Goal: Task Accomplishment & Management: Complete application form

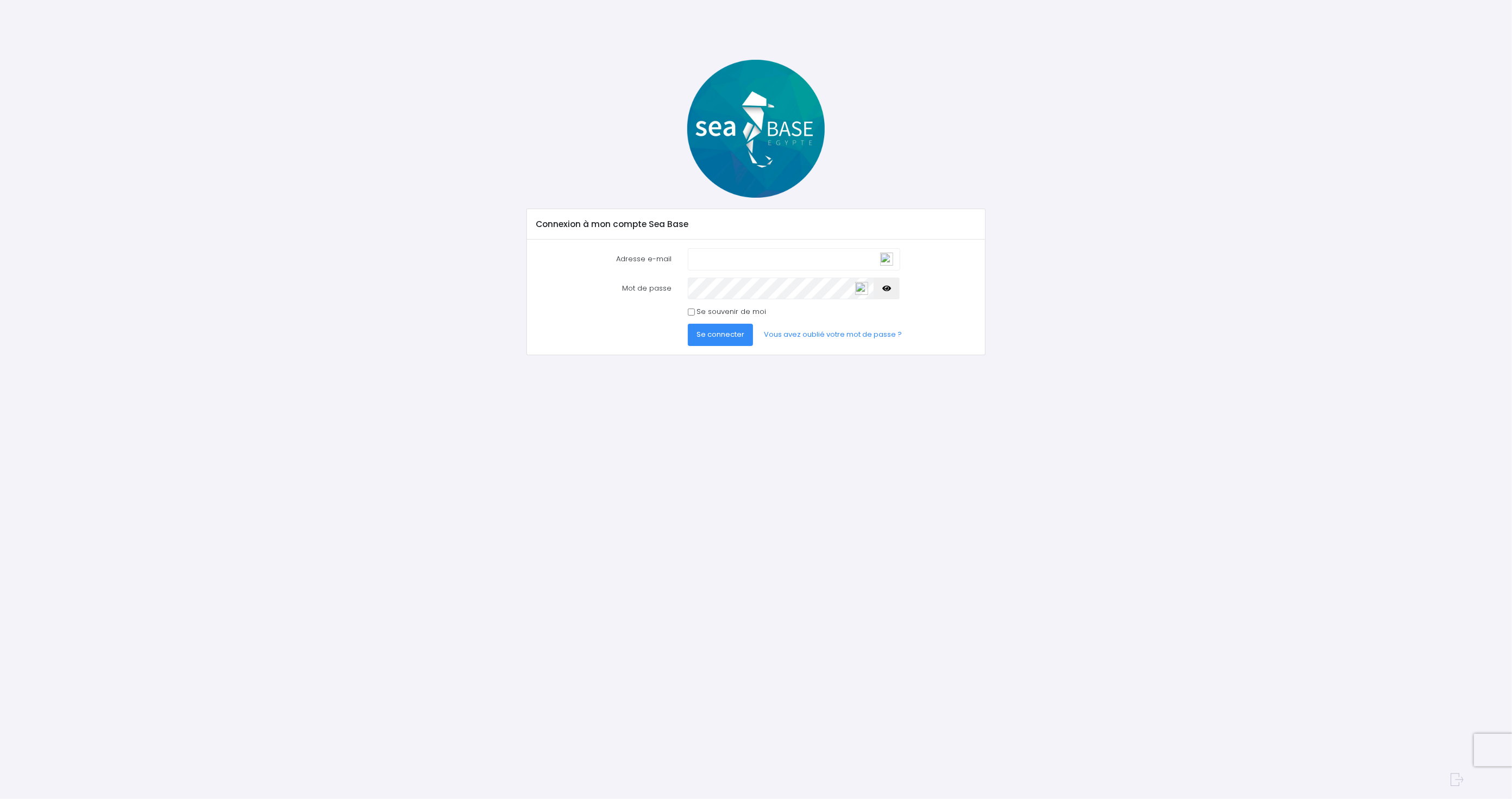
type input "patrick_hugon@orange.fr"
click at [727, 334] on span "Se connecter" at bounding box center [720, 334] width 48 height 11
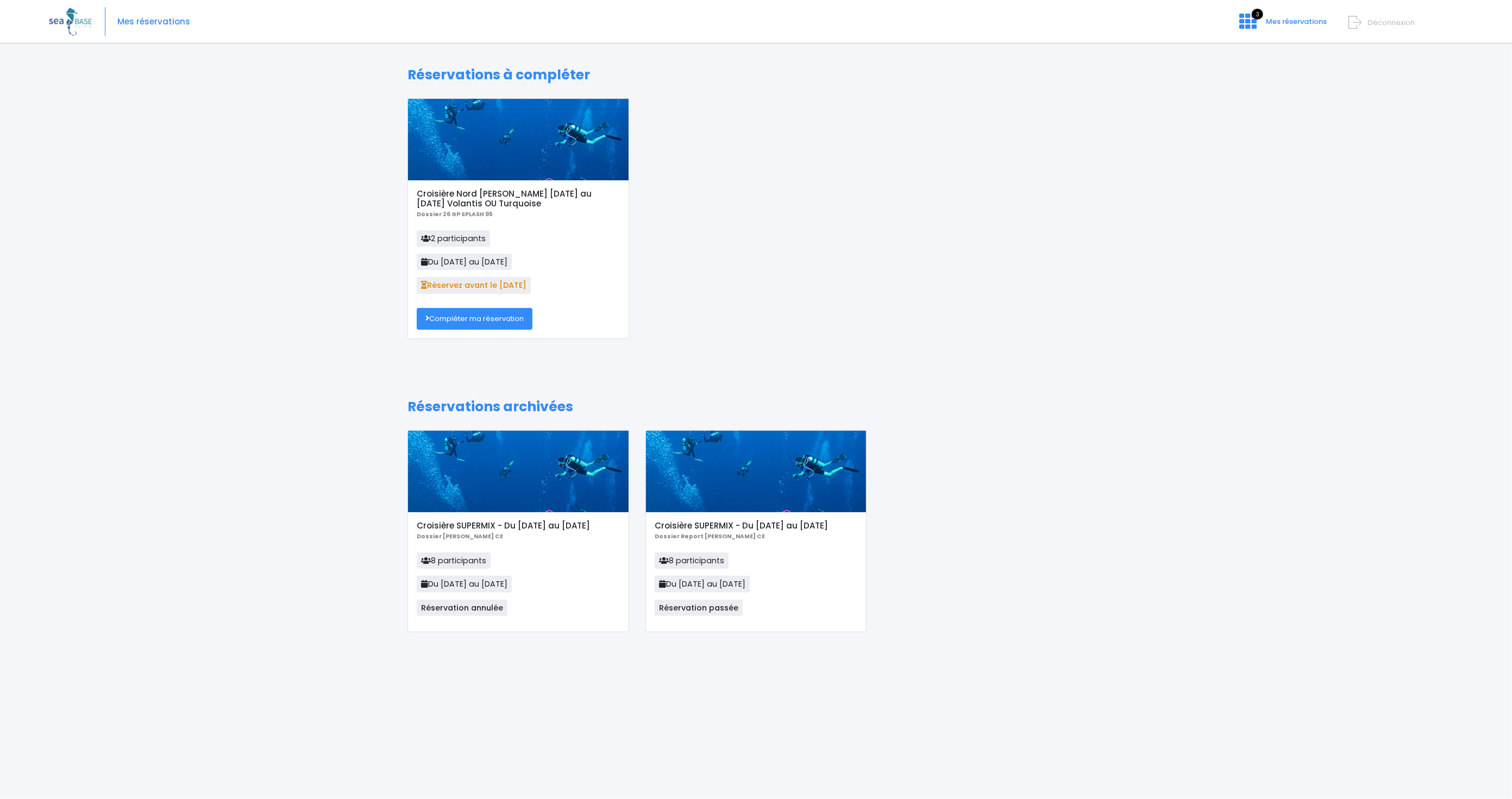
click at [469, 316] on link "Compléter ma réservation" at bounding box center [474, 319] width 116 height 22
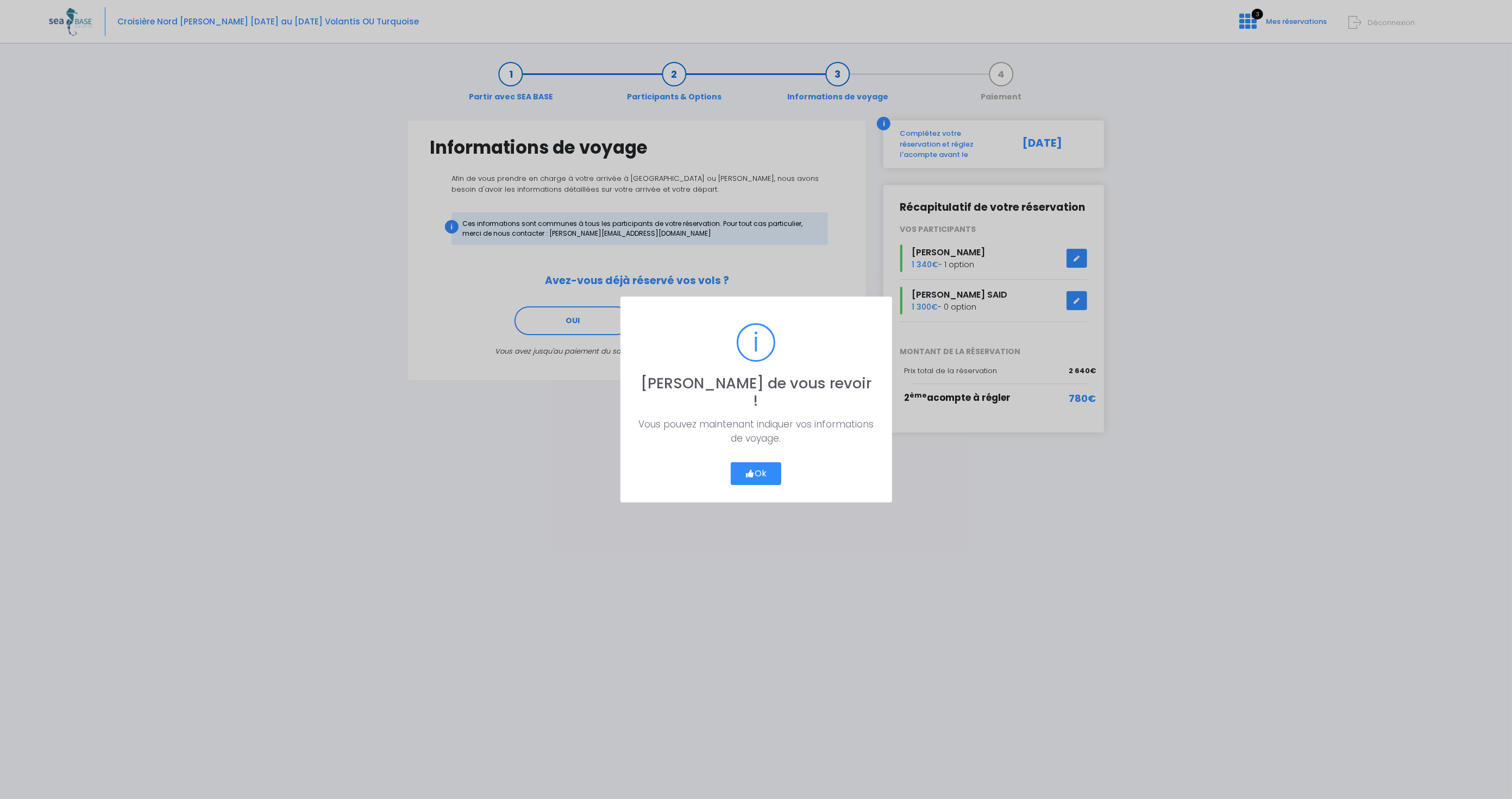
click at [762, 463] on button "Ok" at bounding box center [756, 473] width 51 height 23
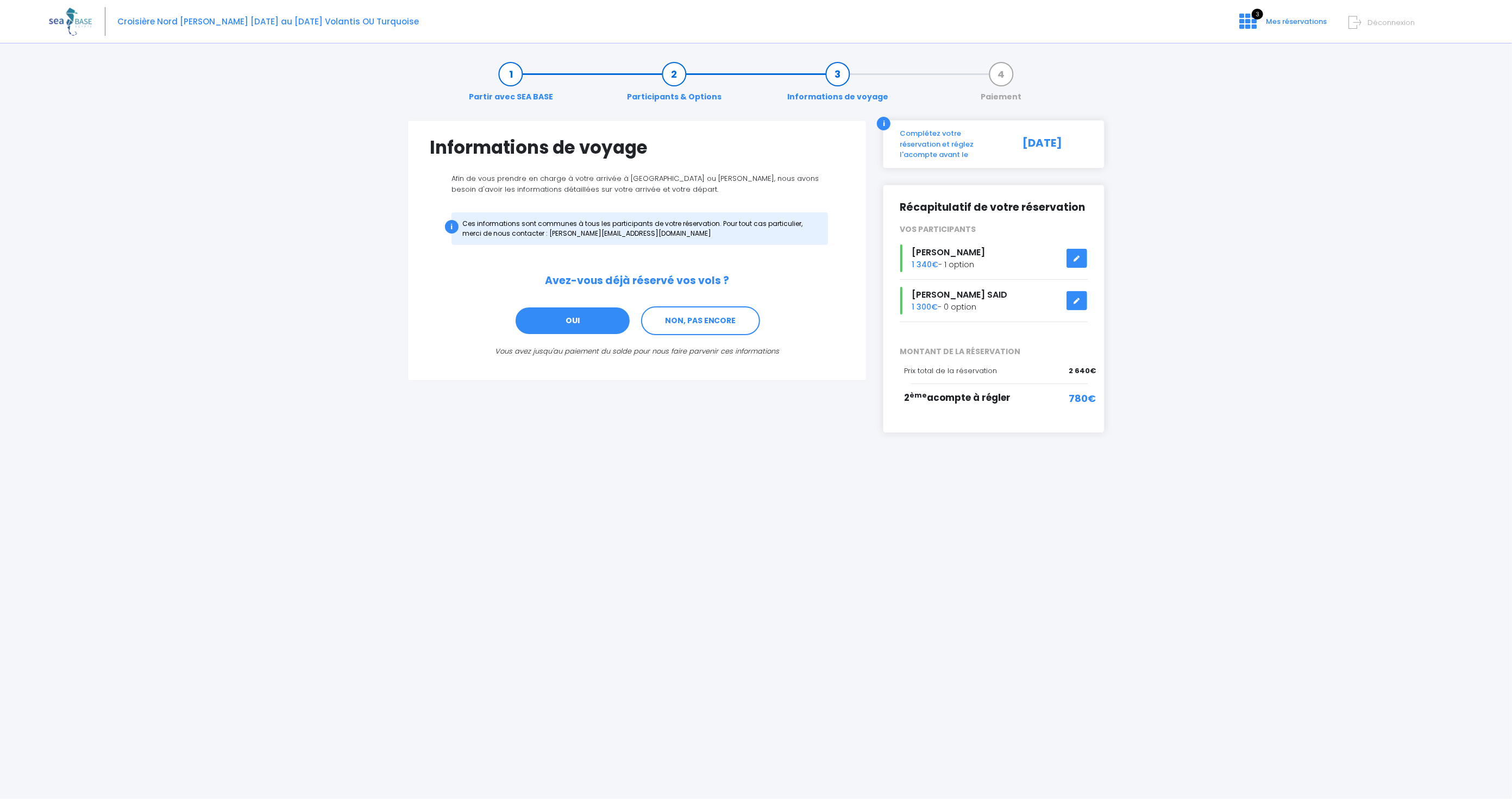
click at [589, 317] on link "OUI" at bounding box center [573, 321] width 116 height 29
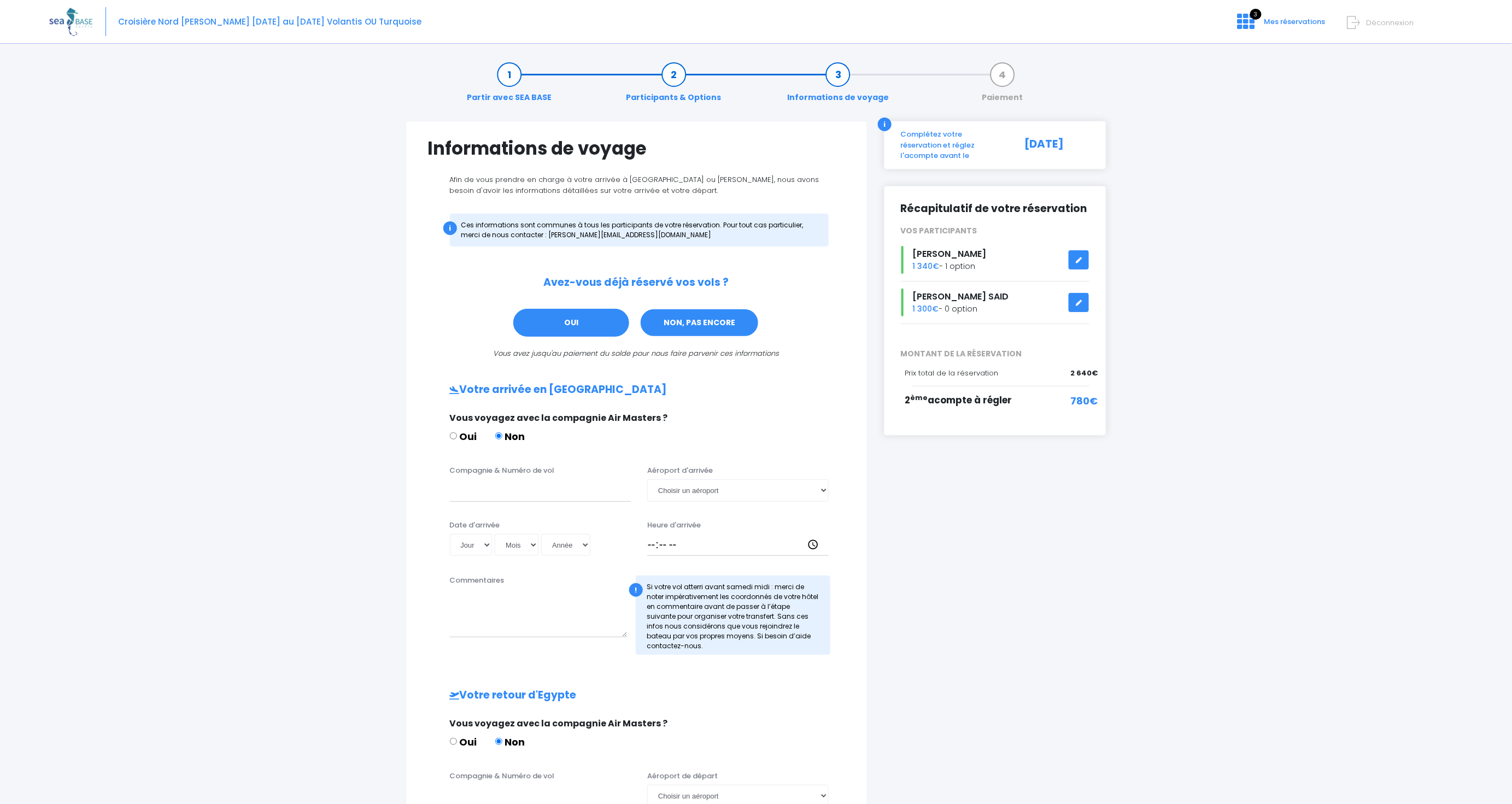
click at [692, 328] on link "NON, PAS ENCORE" at bounding box center [699, 323] width 120 height 30
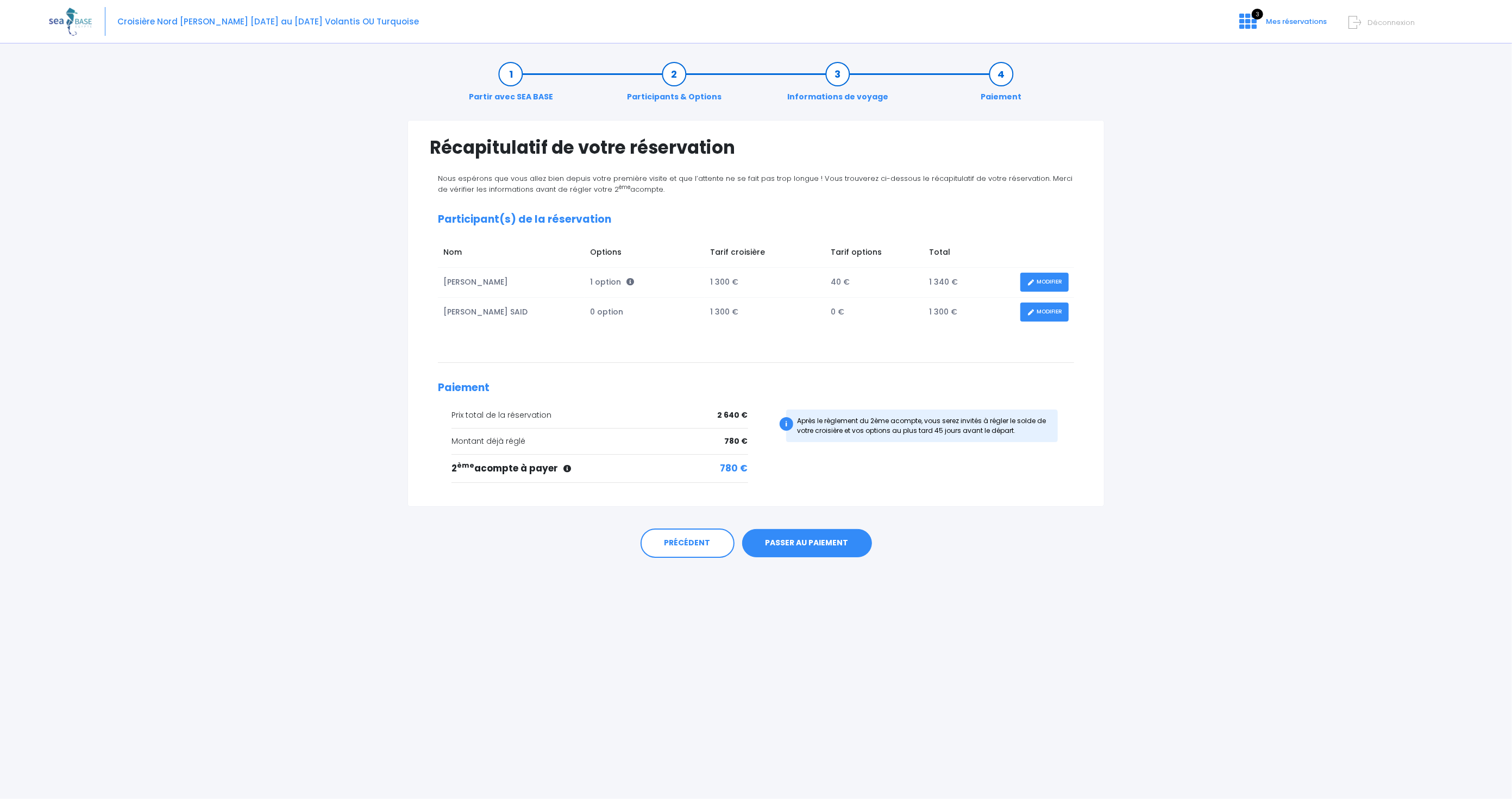
click at [1049, 310] on link "MODIFIER" at bounding box center [1044, 312] width 48 height 19
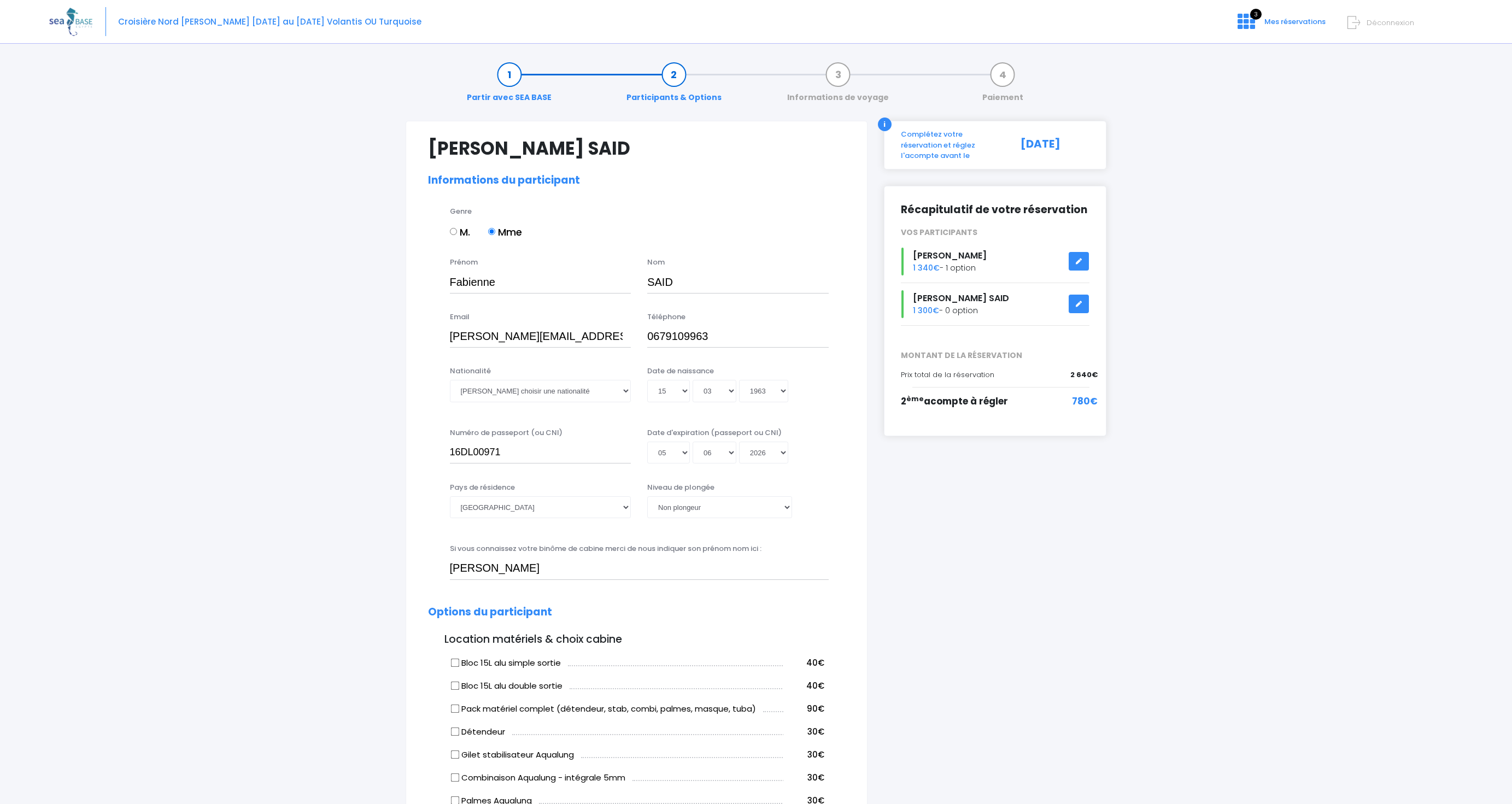
select select "Non plongeur"
drag, startPoint x: 511, startPoint y: 451, endPoint x: 411, endPoint y: 453, distance: 100.0
click at [411, 453] on div "[PERSON_NAME] SAID Informations du participant Genre M. Mme Prénom [PERSON_NAME…" at bounding box center [637, 809] width 462 height 1375
paste input "25l'.C72082"
click at [460, 451] on input "25l'.C72082" at bounding box center [540, 452] width 181 height 22
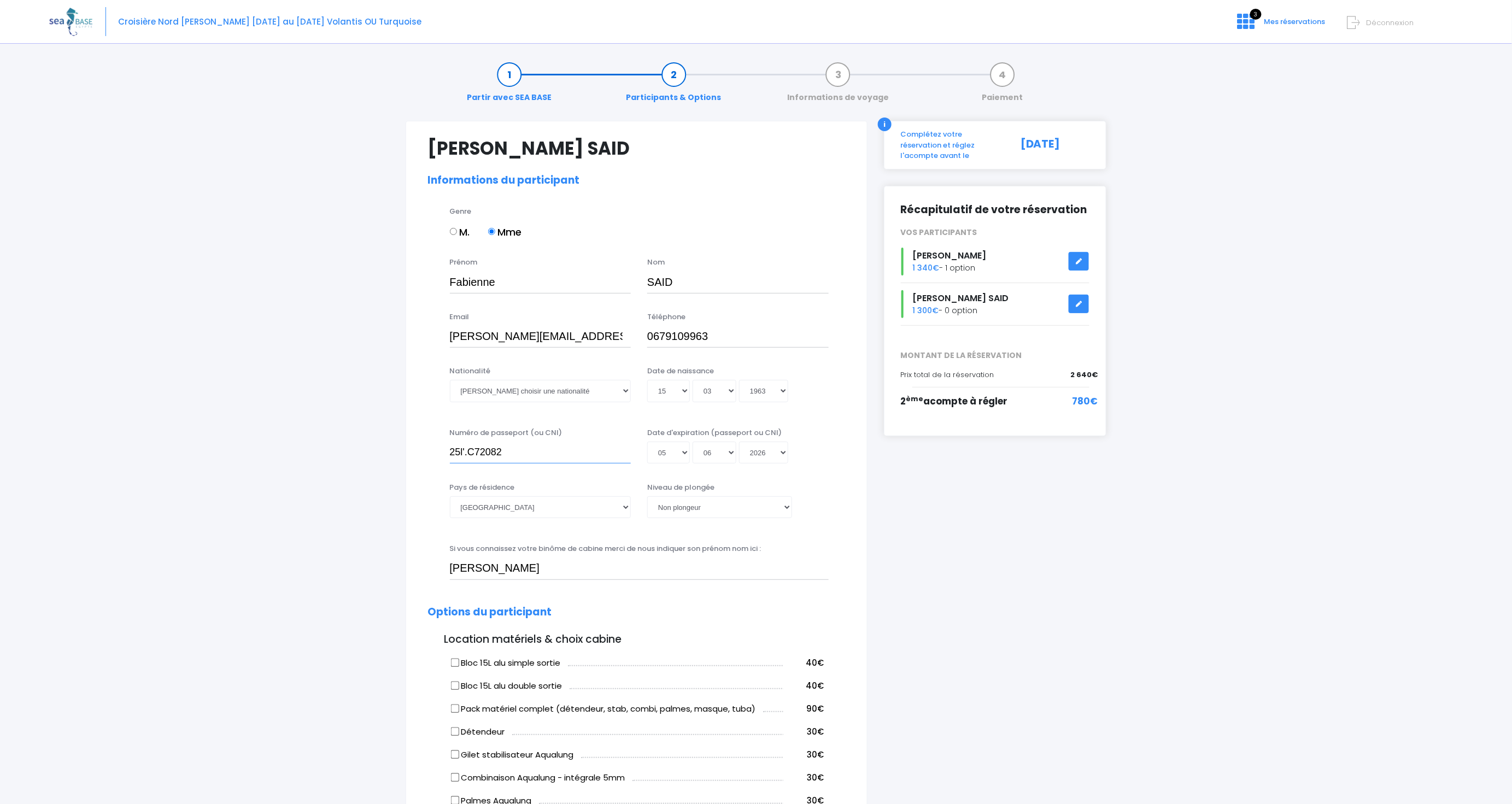
drag, startPoint x: 460, startPoint y: 451, endPoint x: 468, endPoint y: 450, distance: 8.1
click at [468, 450] on input "25l'.C72082" at bounding box center [540, 452] width 181 height 22
type input "25EC72082"
click at [680, 449] on select "Jour 01 02 03 04 05 06 07 08 09 10 11 12 13 14 15 16 17 18 19 20 21 22 23 24 25…" at bounding box center [669, 452] width 43 height 22
select select "23"
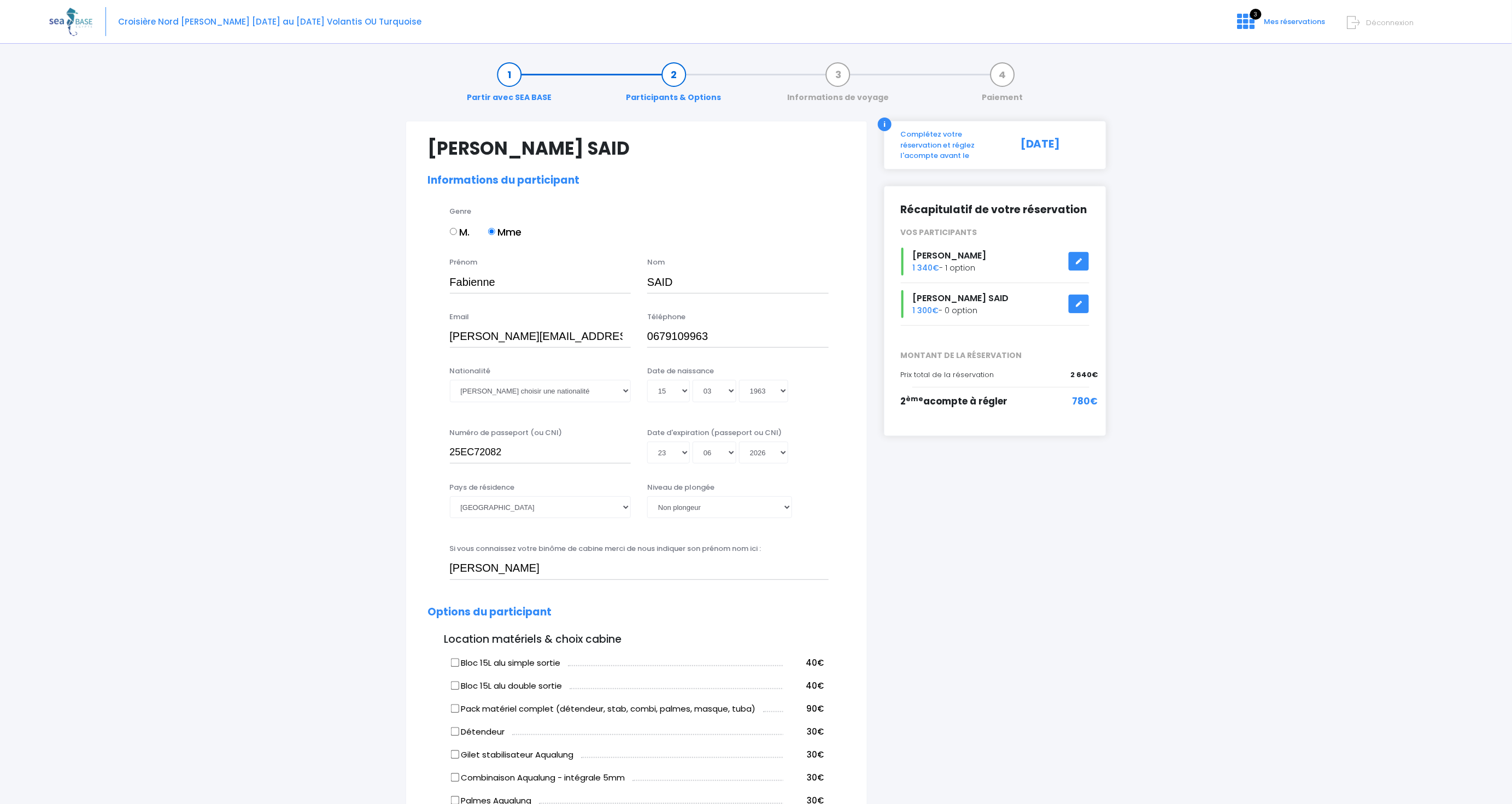
click at [647, 442] on select "Jour 01 02 03 04 05 06 07 08 09 10 11 12 13 14 15 16 17 18 19 20 21 22 23 24 25…" at bounding box center [669, 452] width 43 height 22
type input "2026-06-23"
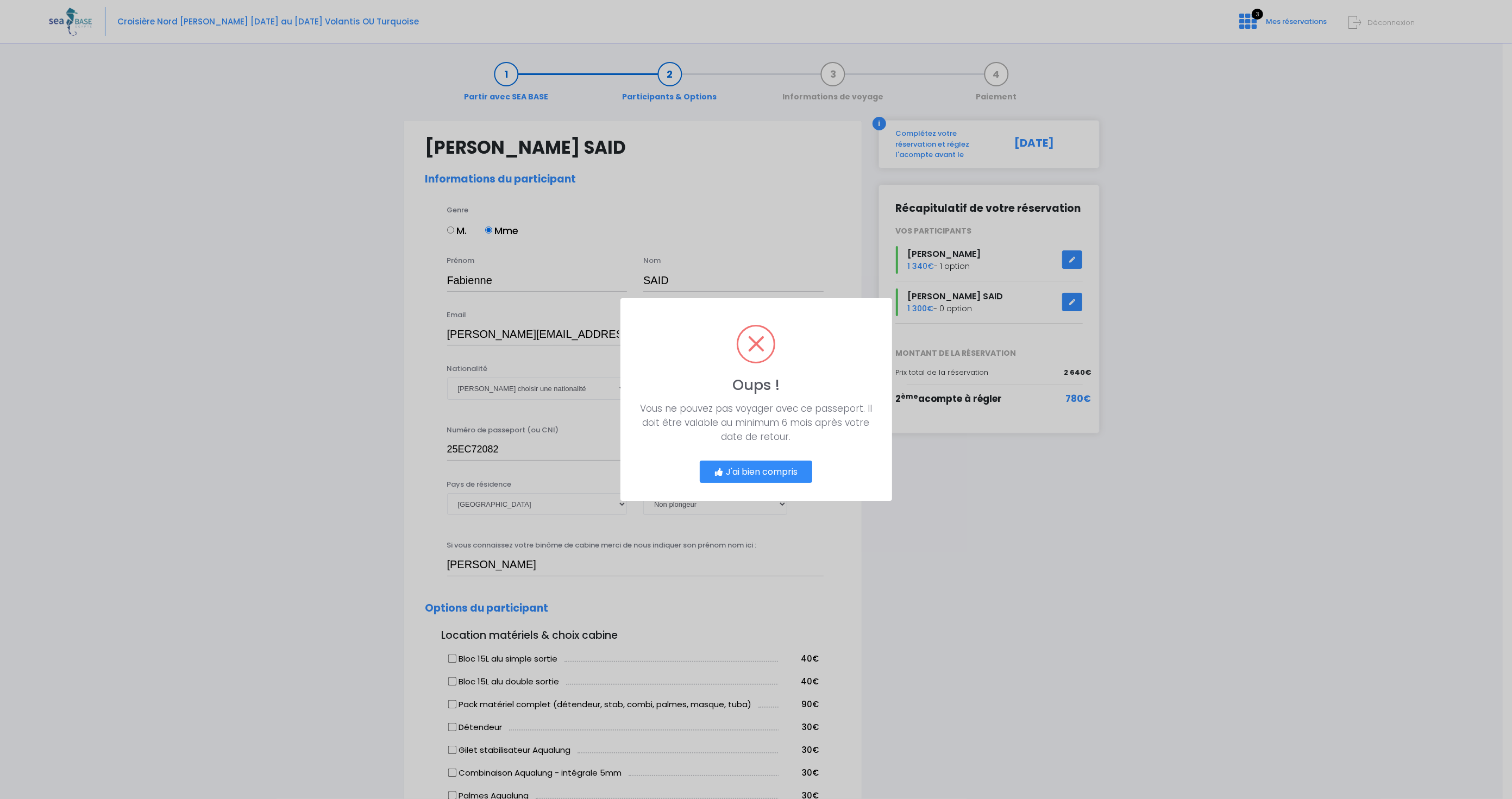
click at [750, 471] on button "J'ai bien compris" at bounding box center [756, 472] width 113 height 23
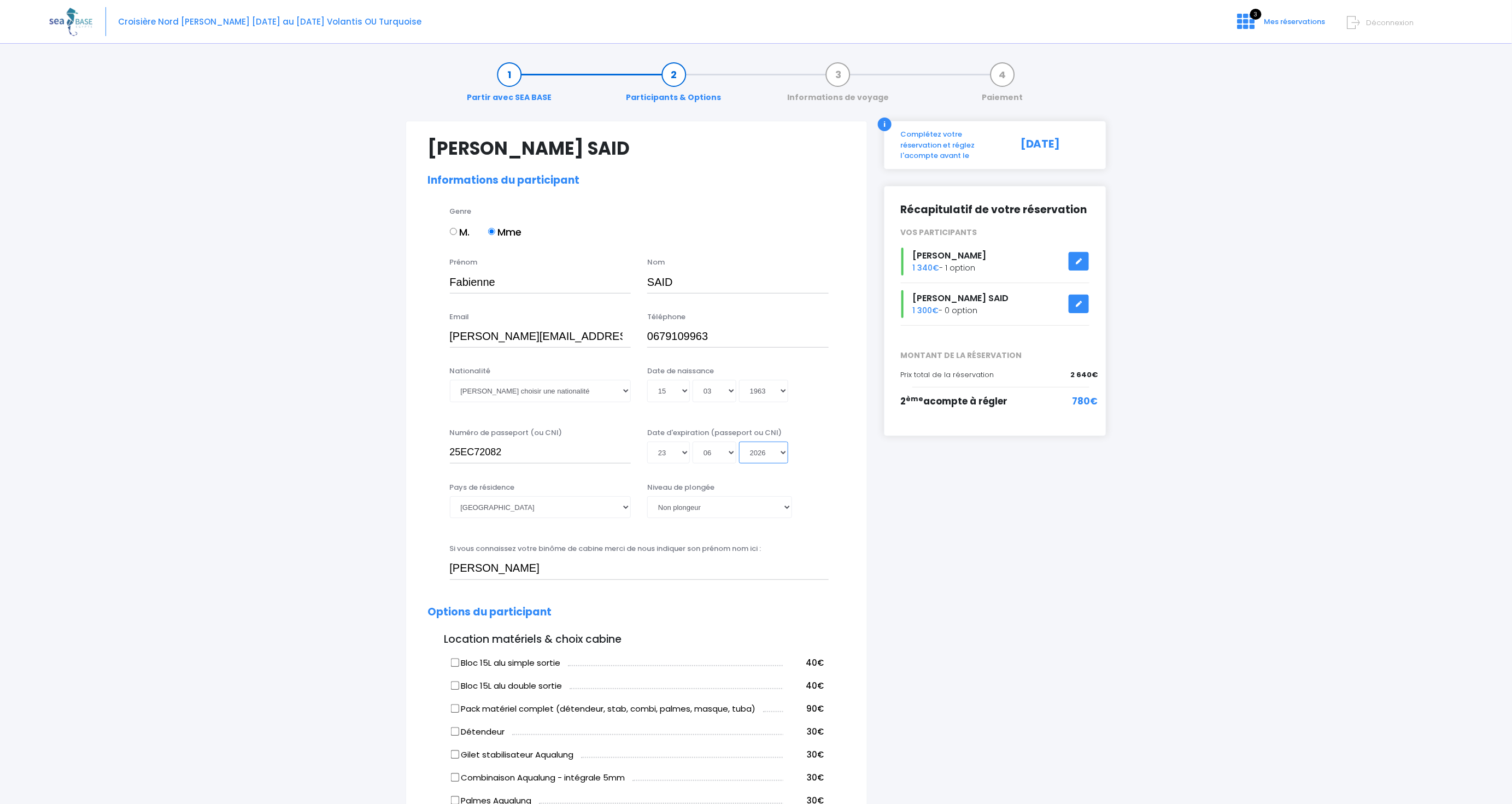
click at [783, 453] on select "Année 2045 2044 2043 2042 2041 2040 2039 2038 2037 2036 2035 2034 2033 2032 203…" at bounding box center [763, 452] width 49 height 22
select select "2035"
click at [739, 442] on select "Année 2045 2044 2043 2042 2041 2040 2039 2038 2037 2036 2035 2034 2033 2032 203…" at bounding box center [763, 452] width 49 height 22
type input "2035-06-23"
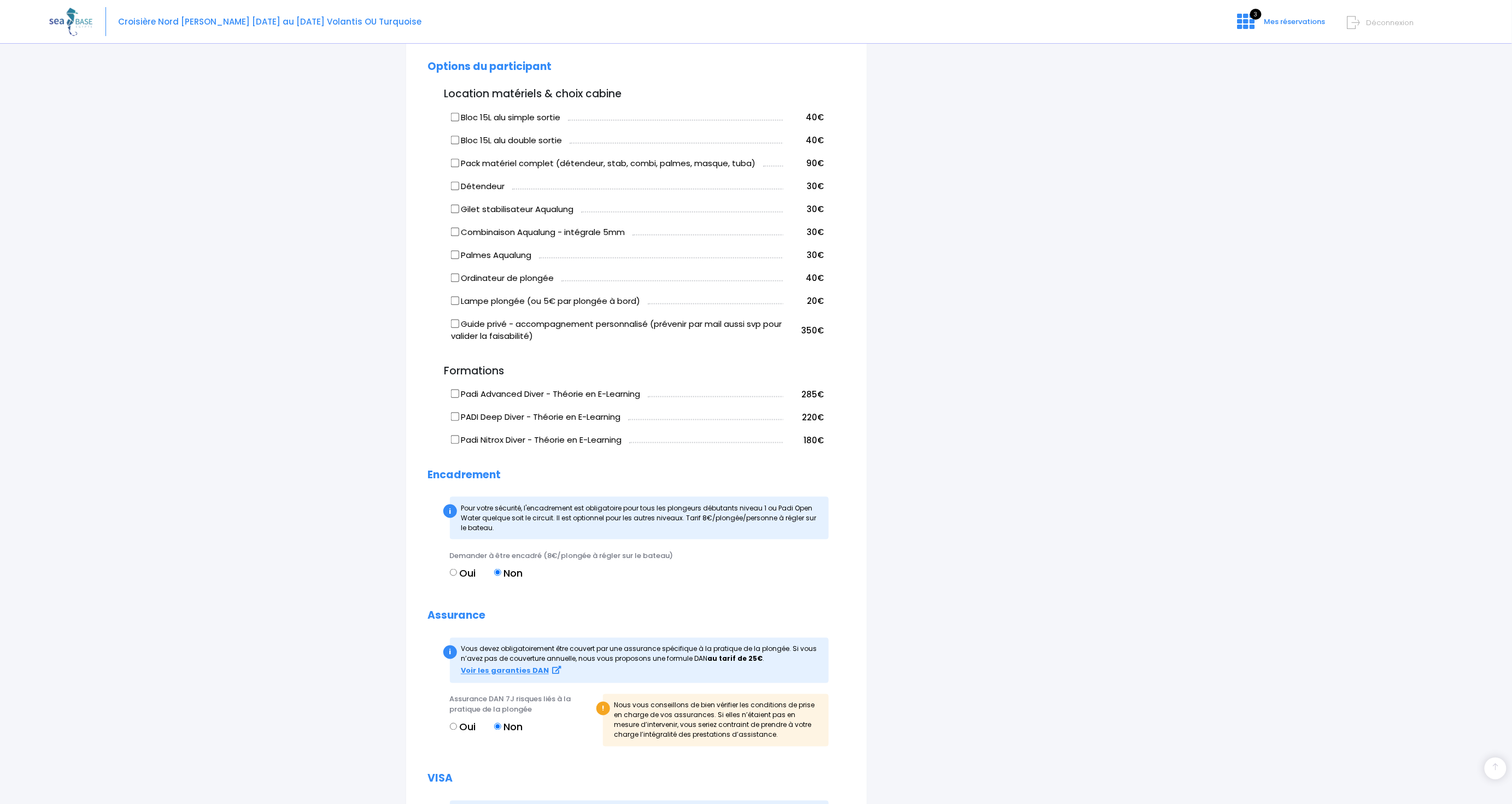
scroll to position [786, 0]
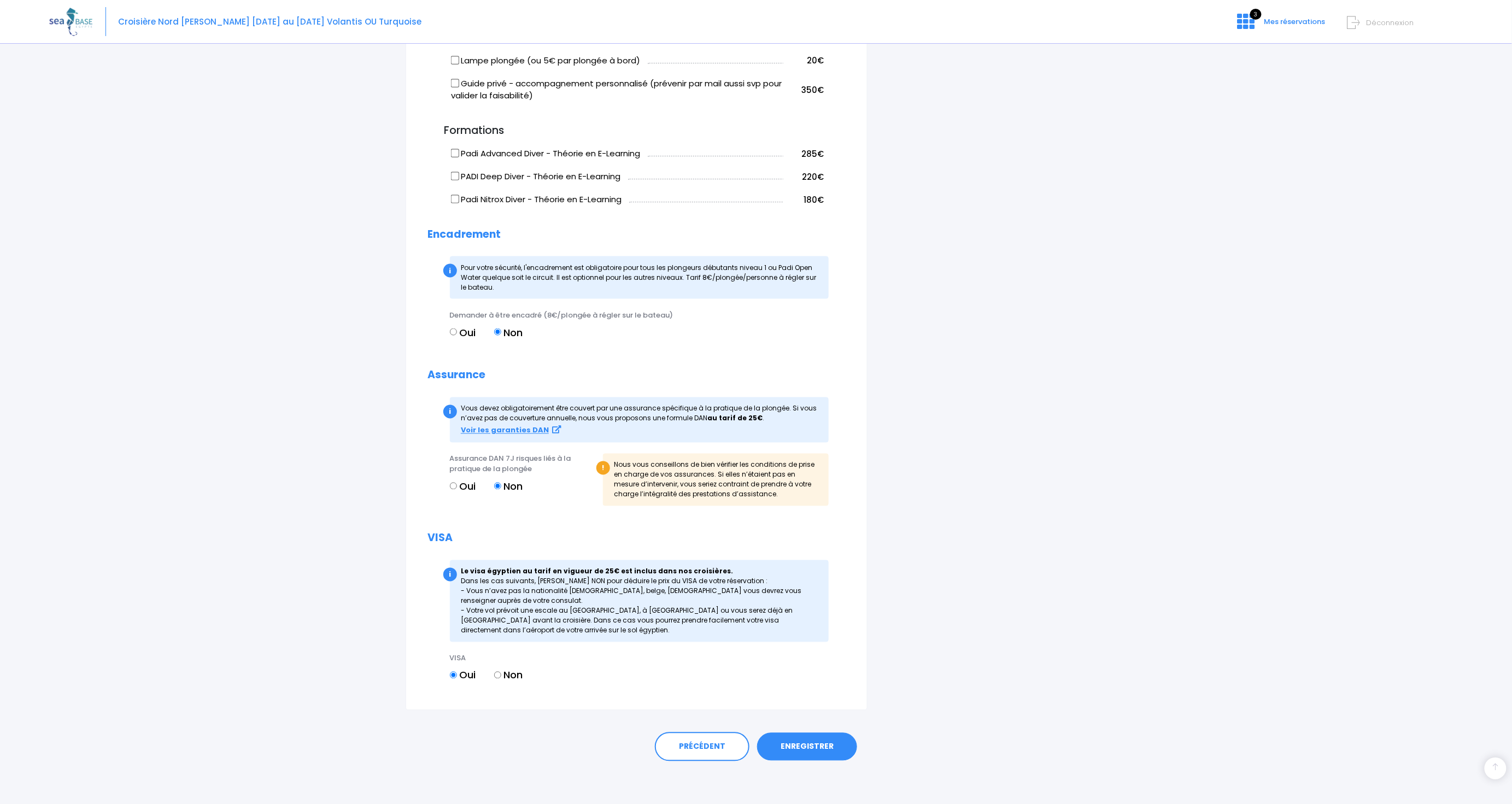
click at [814, 744] on link "ENREGISTRER" at bounding box center [807, 747] width 100 height 28
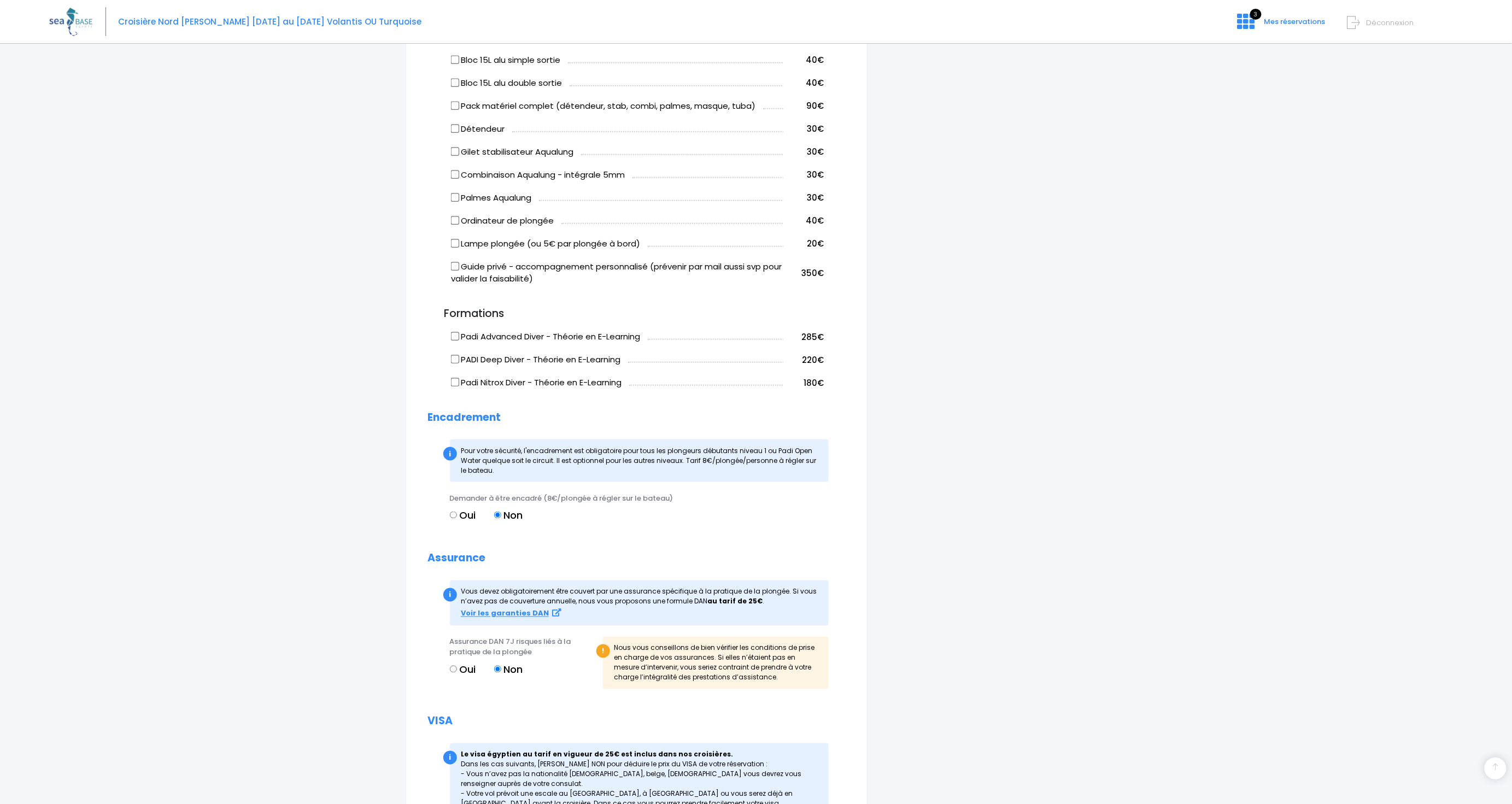
scroll to position [804, 0]
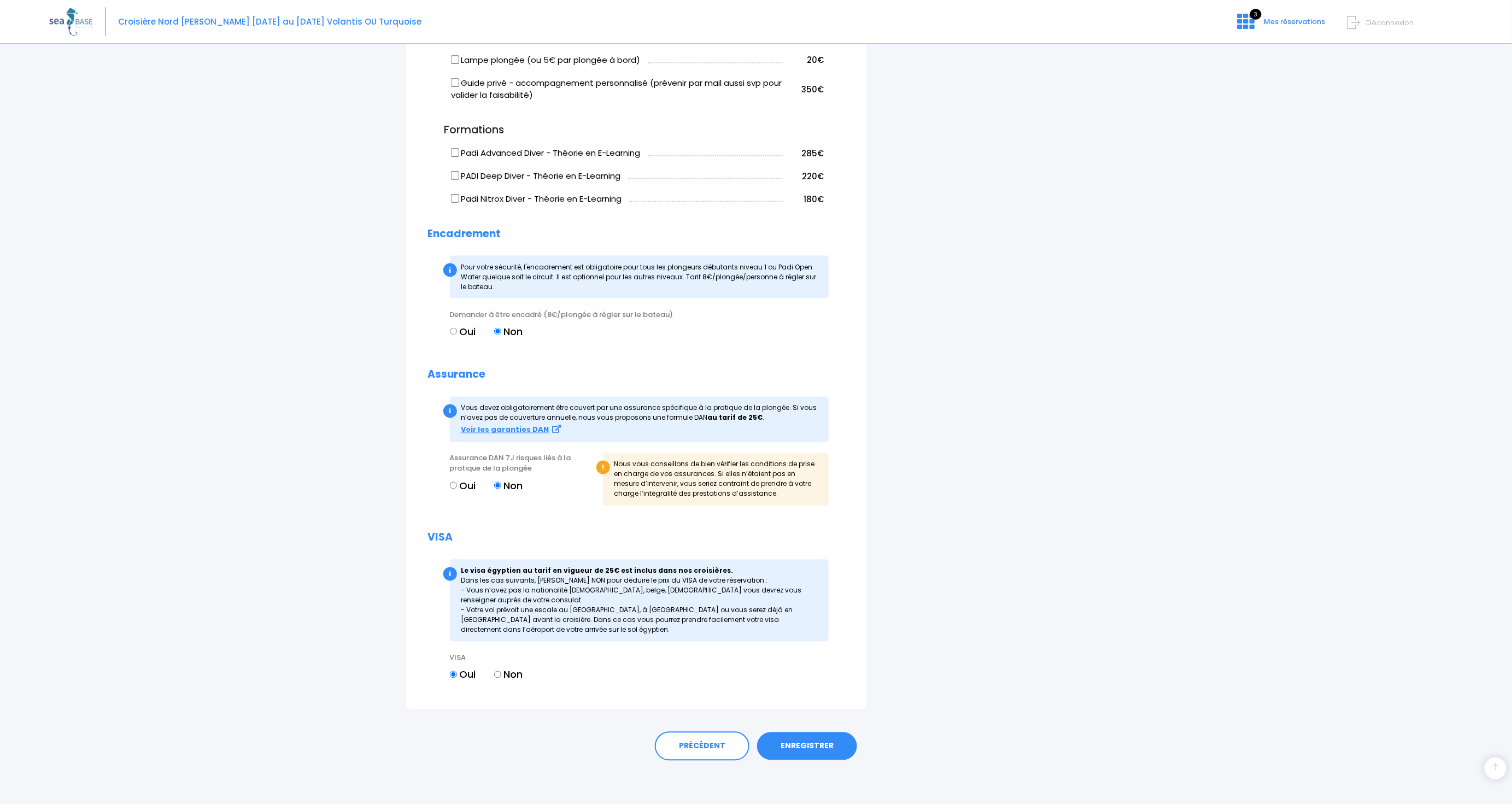
click at [811, 742] on link "ENREGISTRER" at bounding box center [807, 746] width 100 height 28
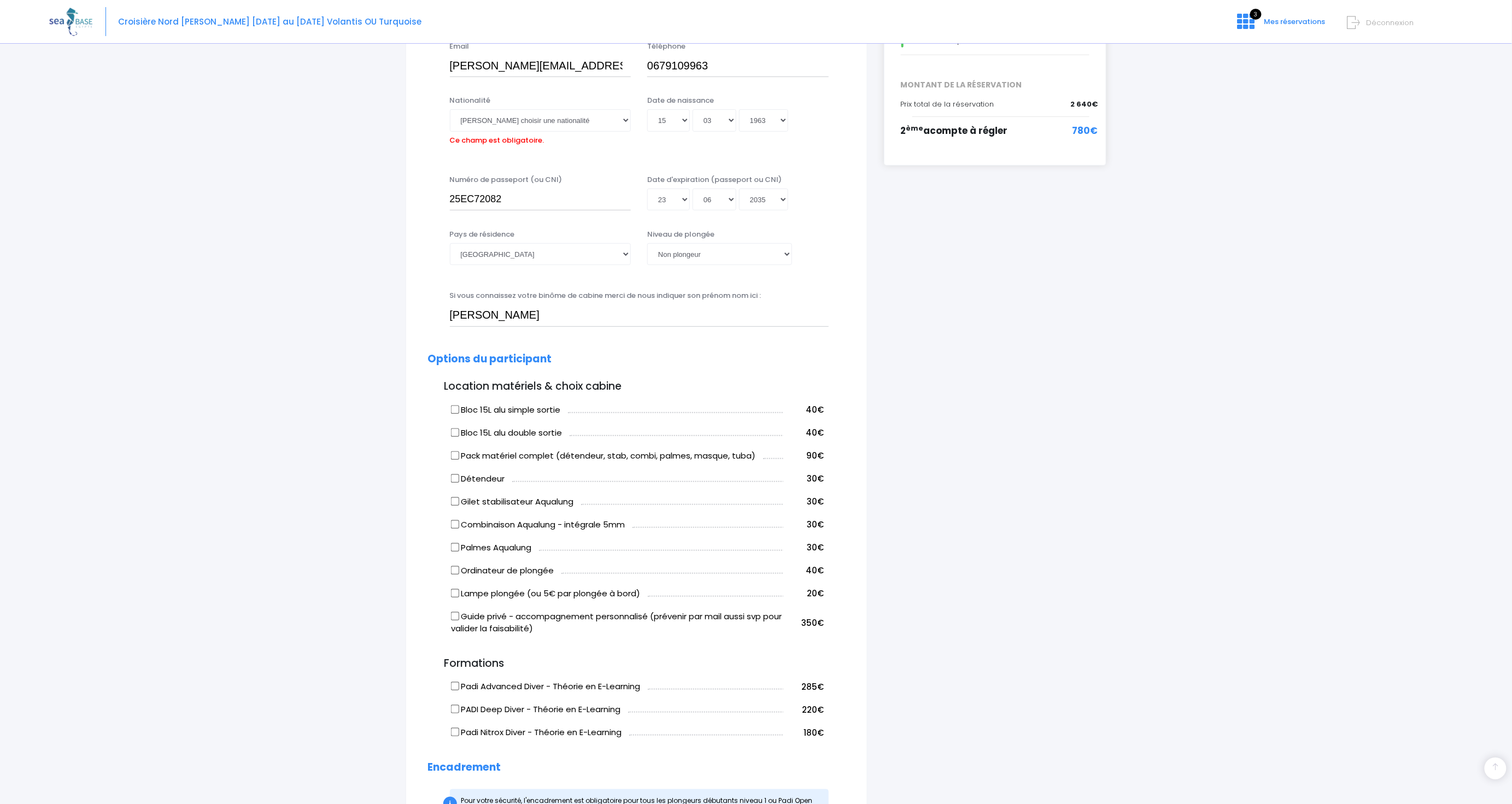
scroll to position [0, 0]
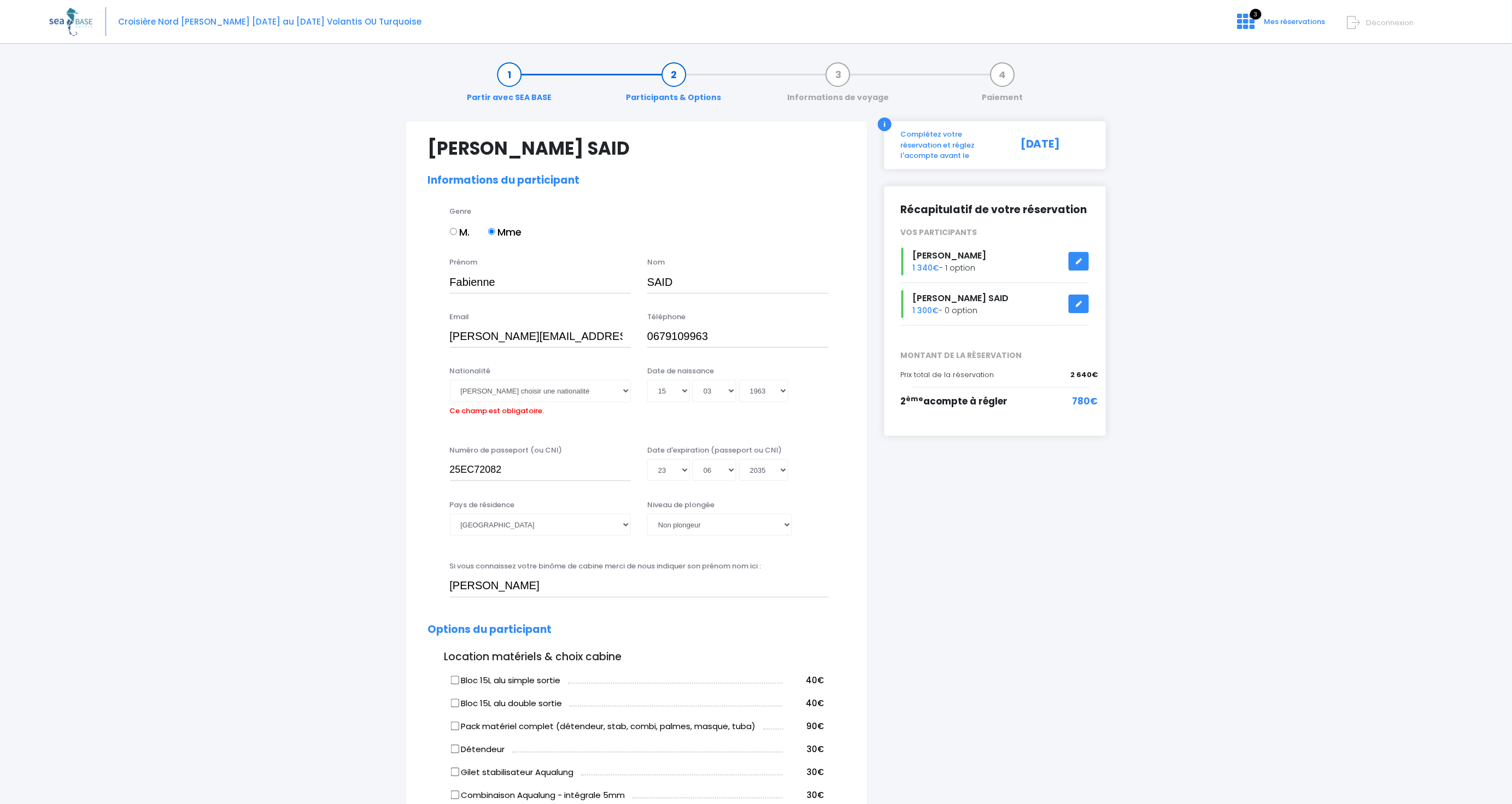
click at [947, 138] on div "Complétez votre réservation et réglez l'acompte avant le" at bounding box center [953, 145] width 120 height 32
click at [1077, 139] on div "05/10/2025" at bounding box center [1055, 145] width 86 height 32
drag, startPoint x: 982, startPoint y: 394, endPoint x: 1040, endPoint y: 312, distance: 100.4
click at [982, 394] on span "2 ème acompte à régler" at bounding box center [954, 401] width 107 height 13
click at [682, 95] on link "Participants & Options" at bounding box center [674, 86] width 106 height 34
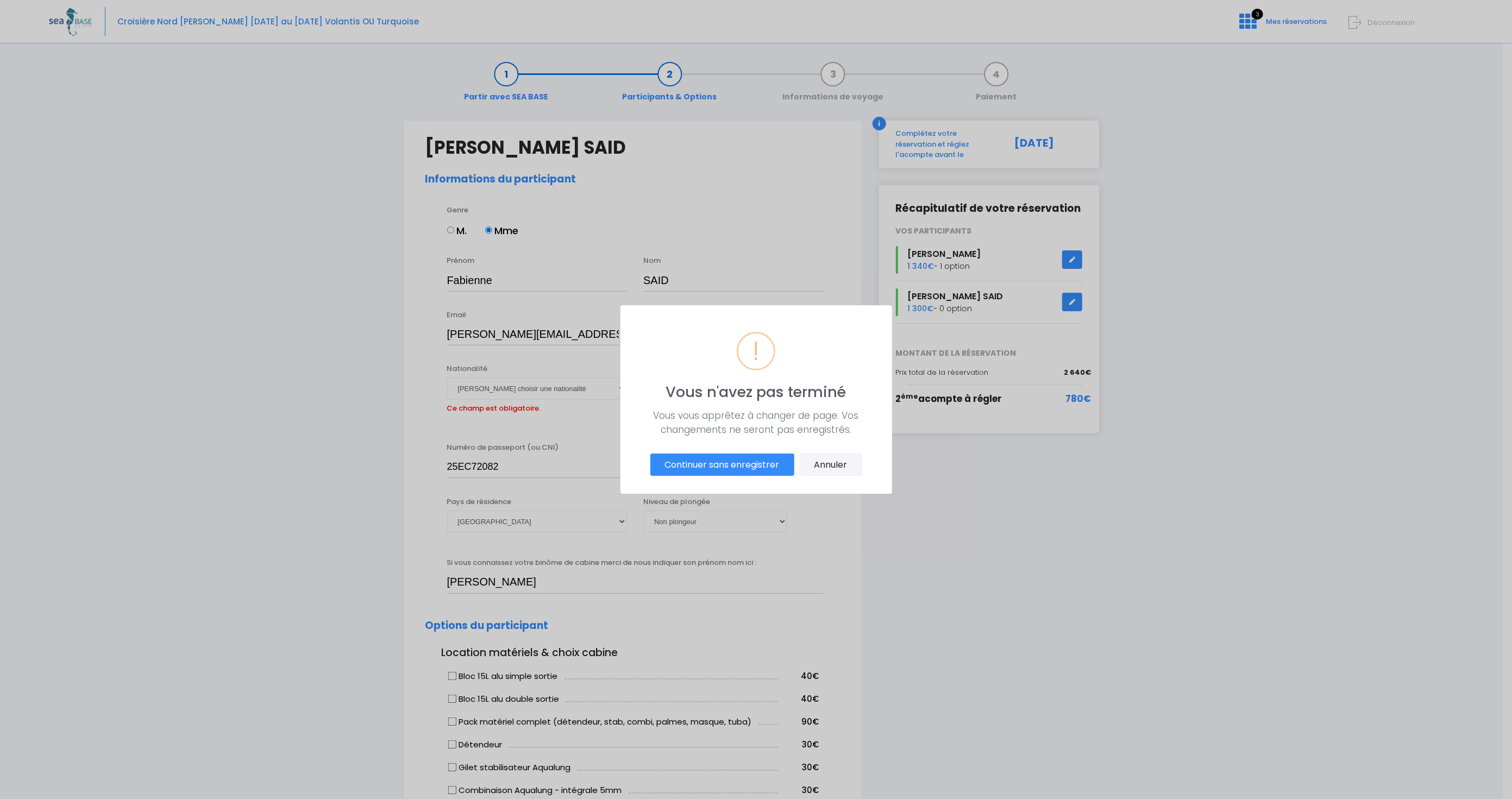
click at [836, 459] on button "Annuler" at bounding box center [831, 465] width 62 height 23
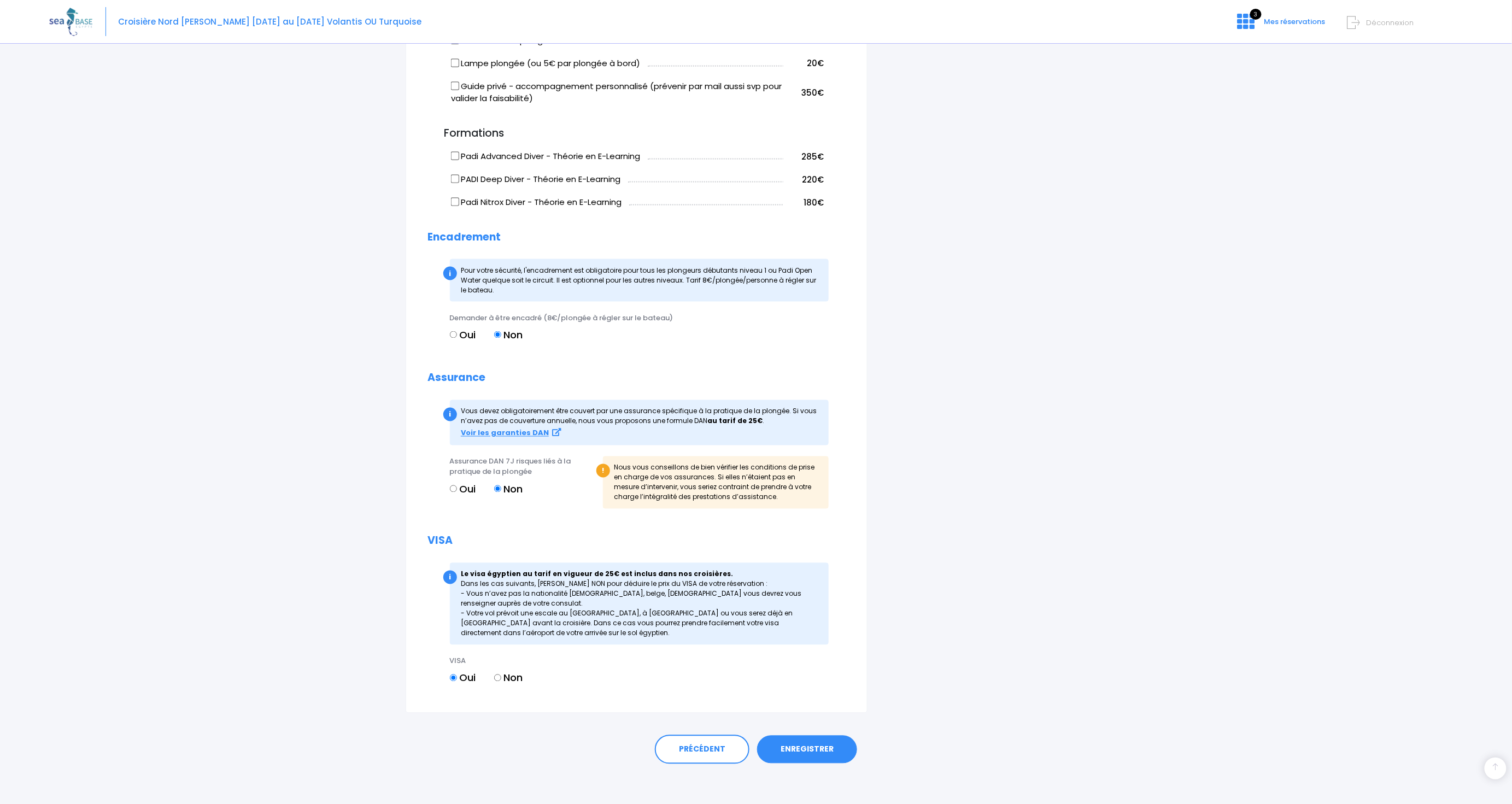
scroll to position [804, 0]
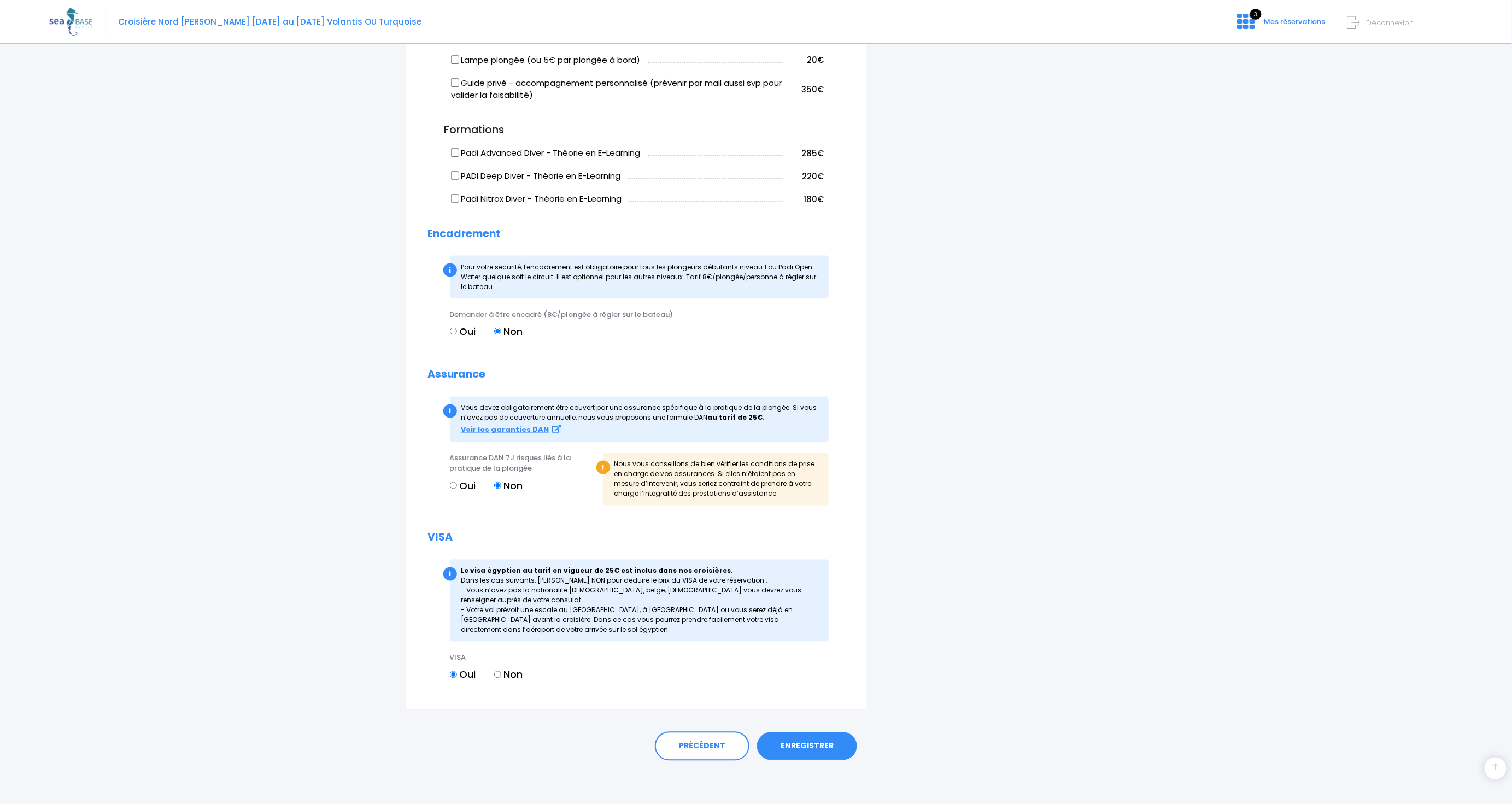
click at [501, 673] on input "Non" at bounding box center [498, 675] width 7 height 7
radio input "true"
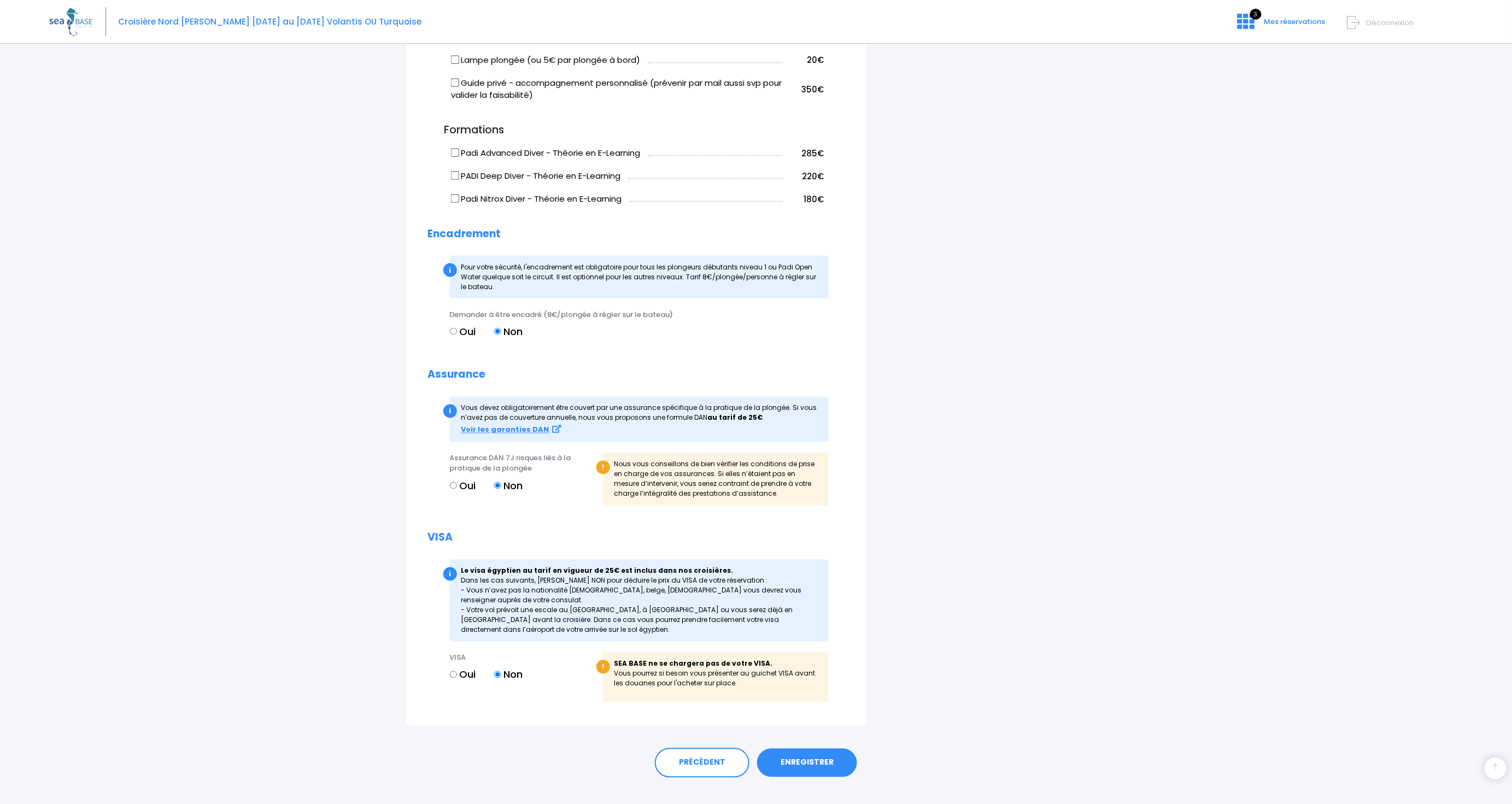
click at [454, 672] on input "Oui" at bounding box center [454, 675] width 7 height 7
radio input "true"
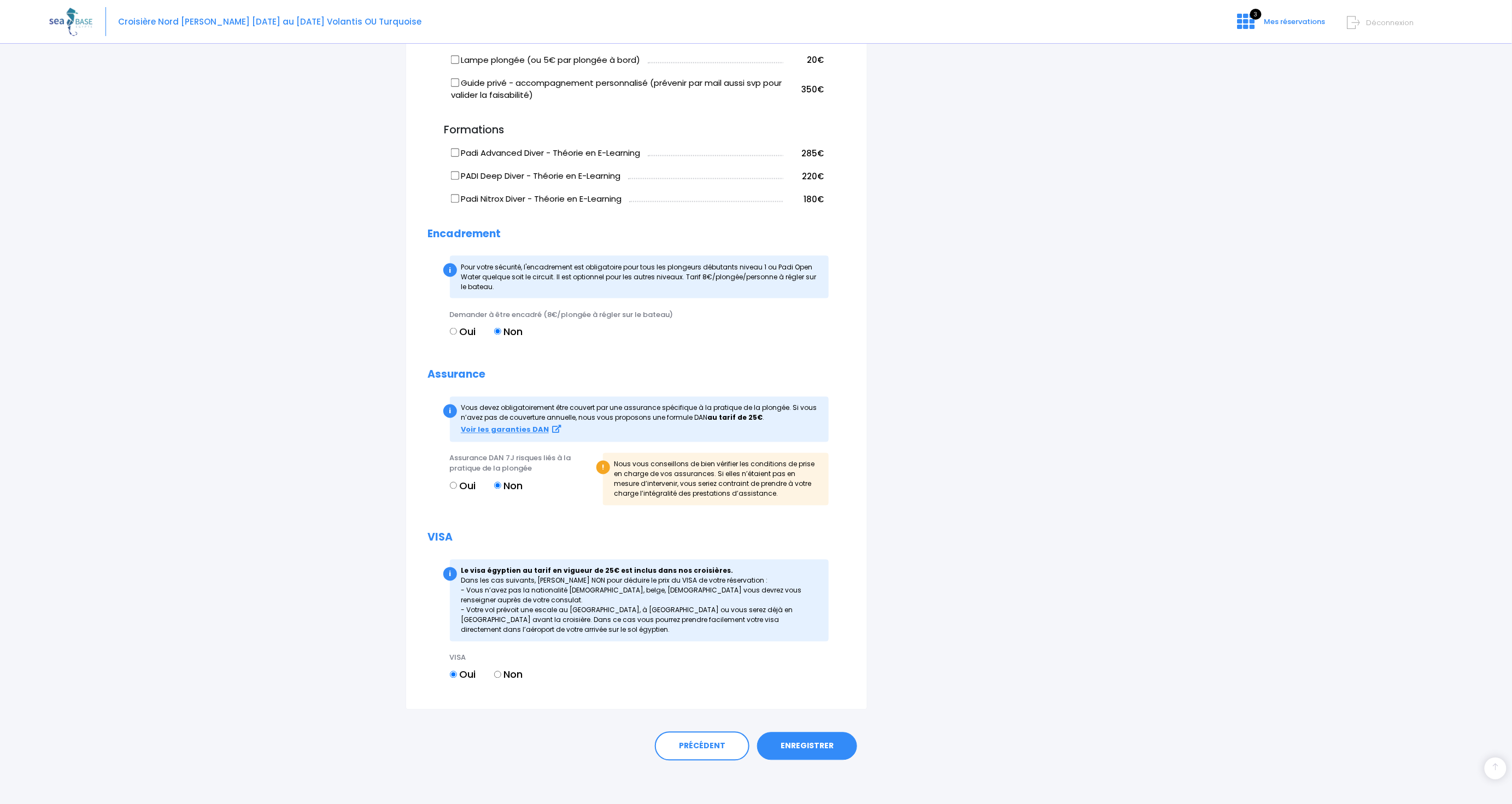
click at [454, 482] on input "Oui" at bounding box center [454, 485] width 7 height 7
radio input "true"
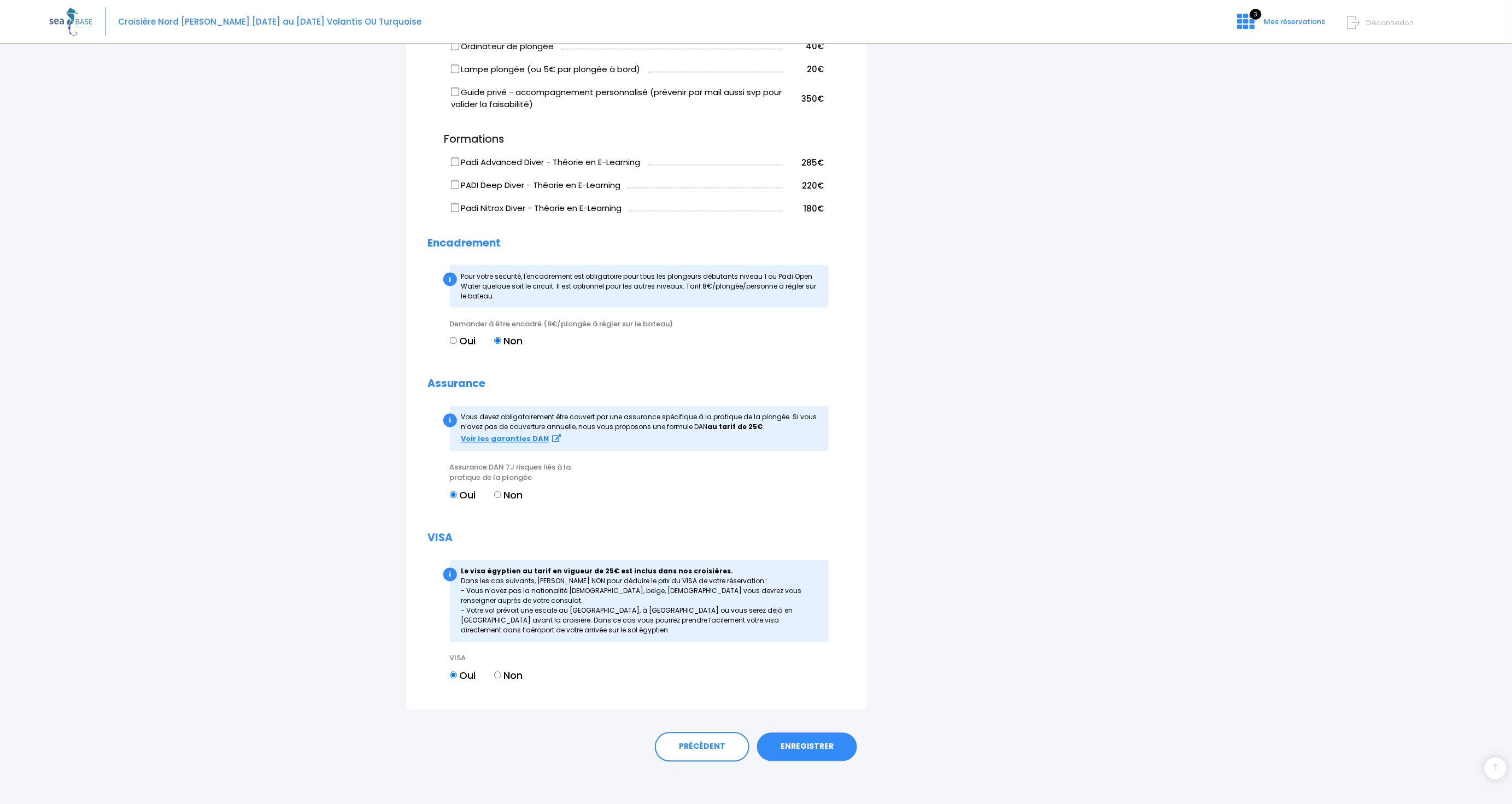
click at [499, 491] on input "Non" at bounding box center [498, 495] width 7 height 7
radio input "true"
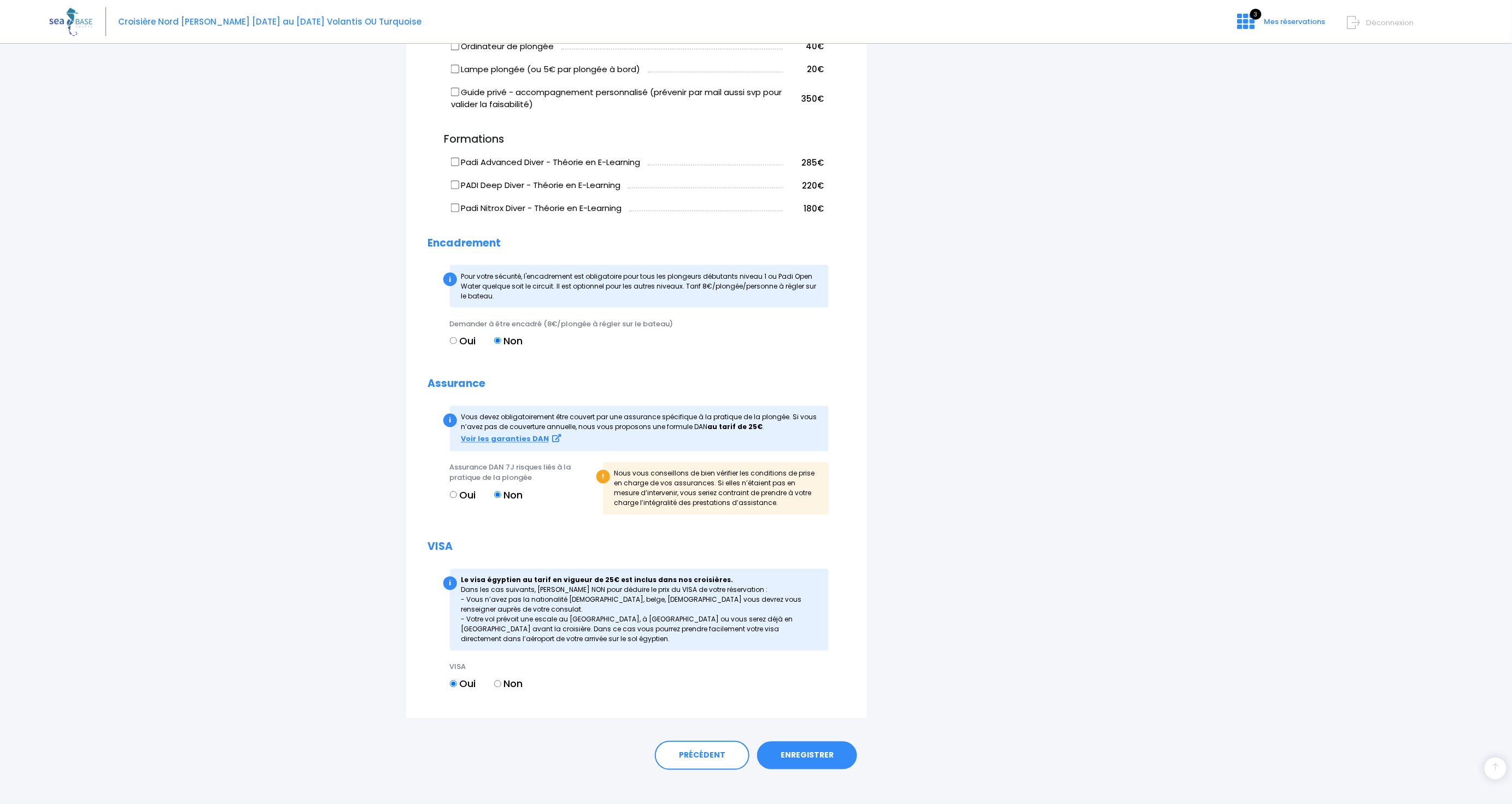
click at [454, 334] on label "Oui" at bounding box center [463, 341] width 26 height 15
click at [454, 337] on input "Oui" at bounding box center [454, 341] width 7 height 7
radio input "true"
click at [501, 341] on input "Non" at bounding box center [498, 341] width 7 height 7
radio input "true"
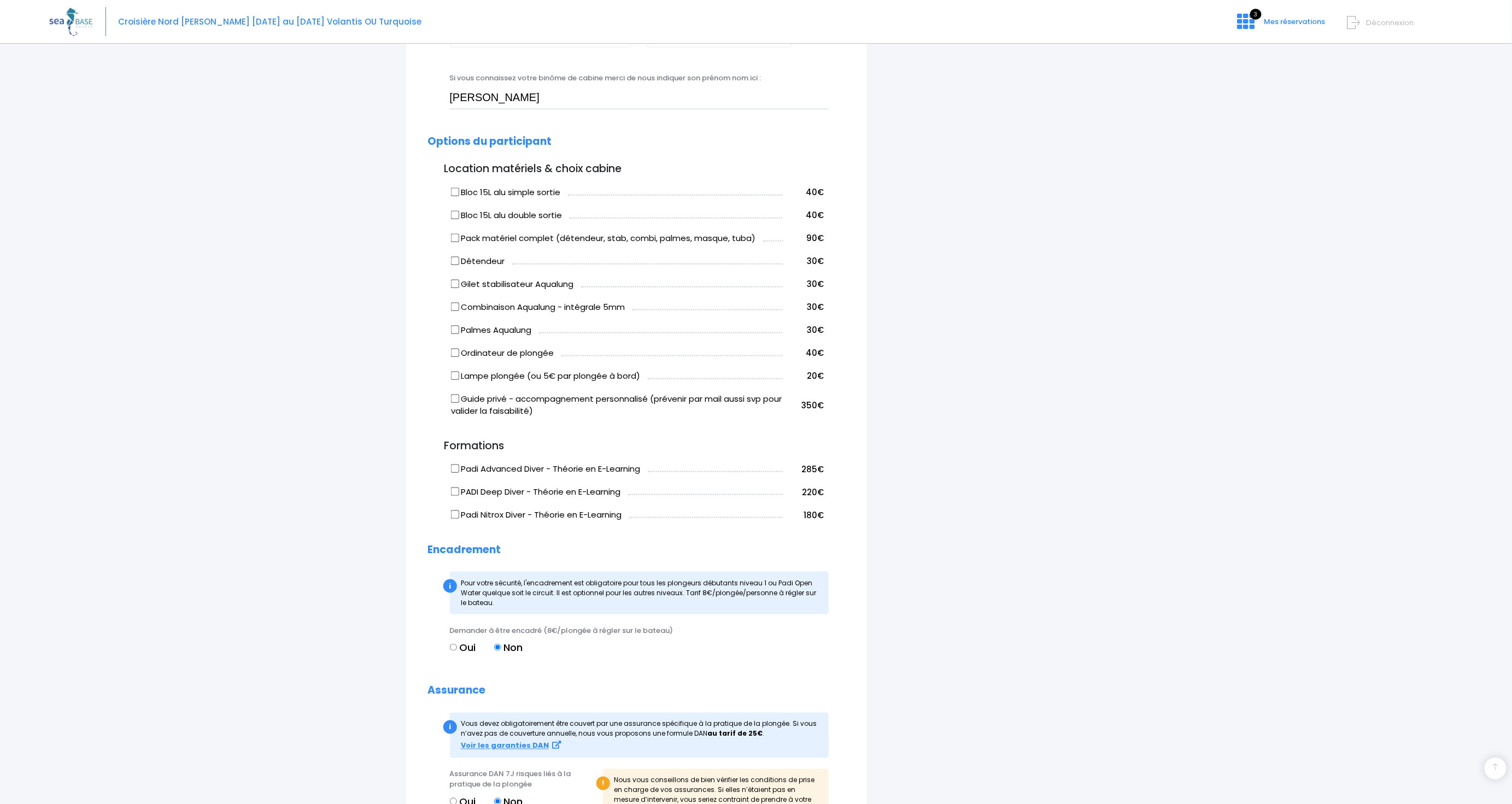
scroll to position [309, 0]
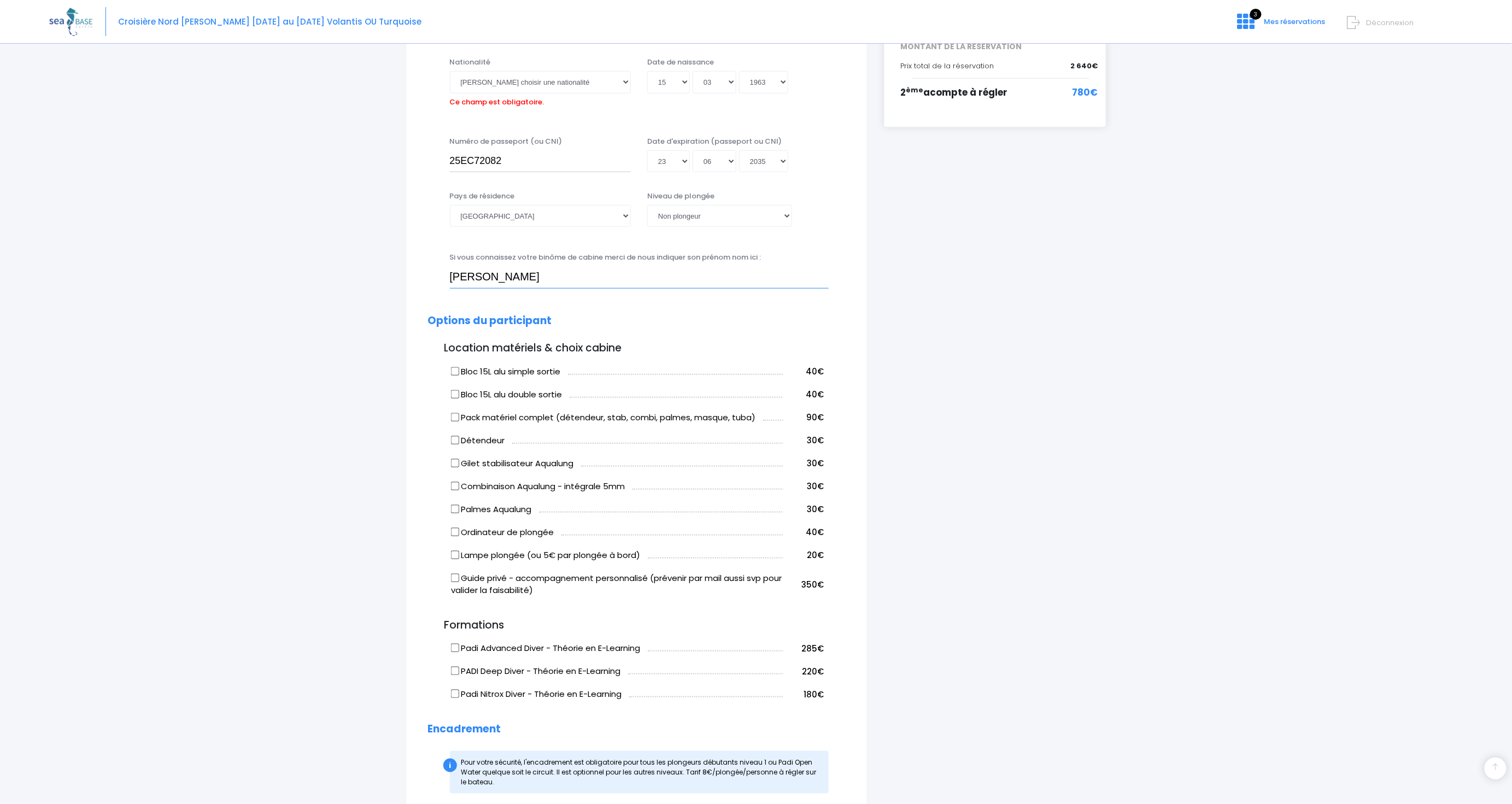
click at [566, 279] on input "Patrick" at bounding box center [639, 277] width 379 height 22
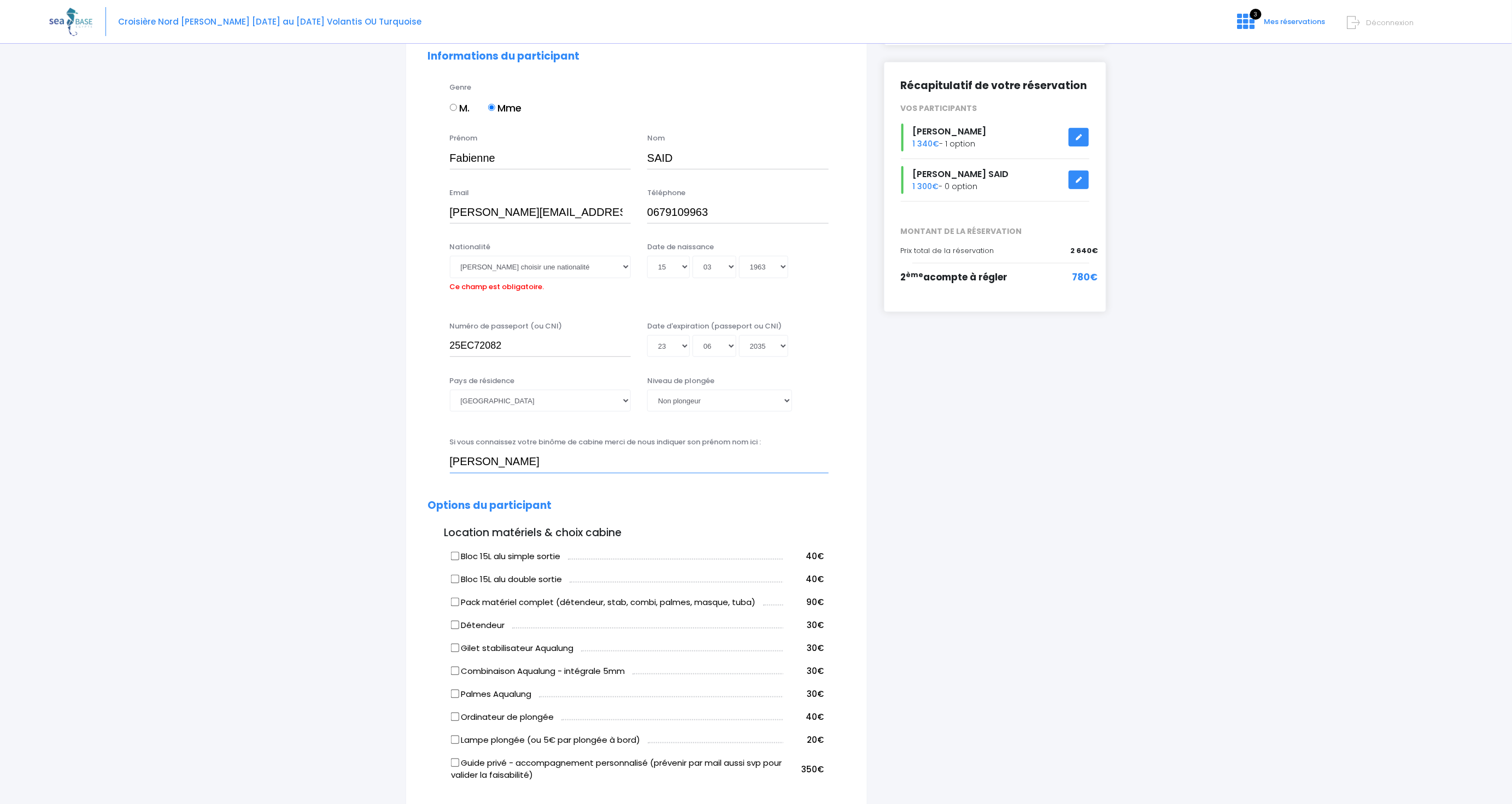
scroll to position [5, 0]
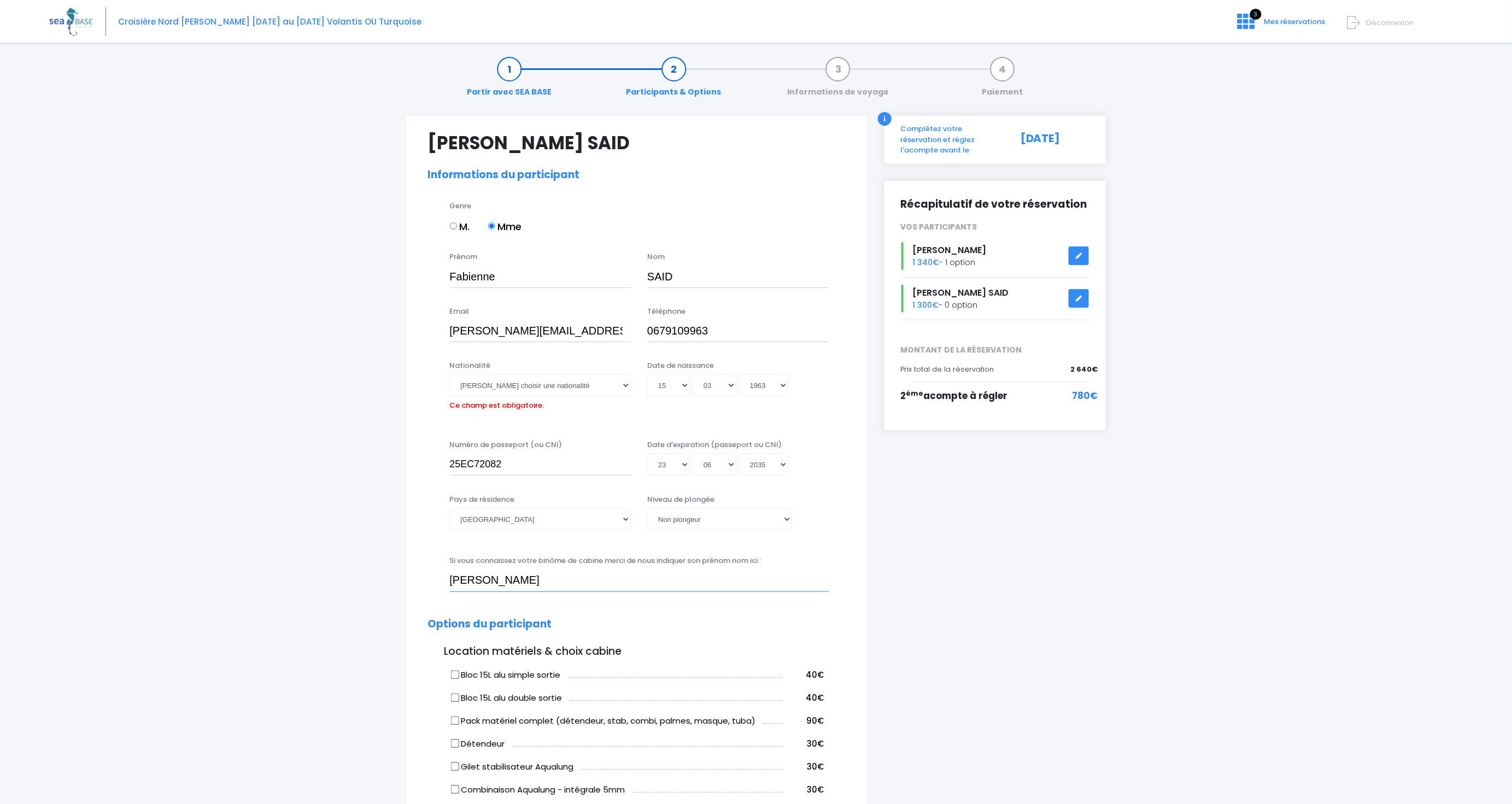
type input "Patrick HUGON"
click at [786, 518] on select "Veuillez choisir un niveau de plongée Non plongeur Junior OW diver Adventure OW…" at bounding box center [719, 519] width 145 height 22
click at [647, 508] on select "Veuillez choisir un niveau de plongée Non plongeur Junior OW diver Adventure OW…" at bounding box center [719, 519] width 145 height 22
click at [627, 518] on select "Afghanistan Afrique du Sud Albanie Algérie Allemagne Andorre Angola Anguilla An…" at bounding box center [540, 519] width 181 height 22
click at [450, 508] on select "Afghanistan Afrique du Sud Albanie Algérie Allemagne Andorre Angola Anguilla An…" at bounding box center [540, 519] width 181 height 22
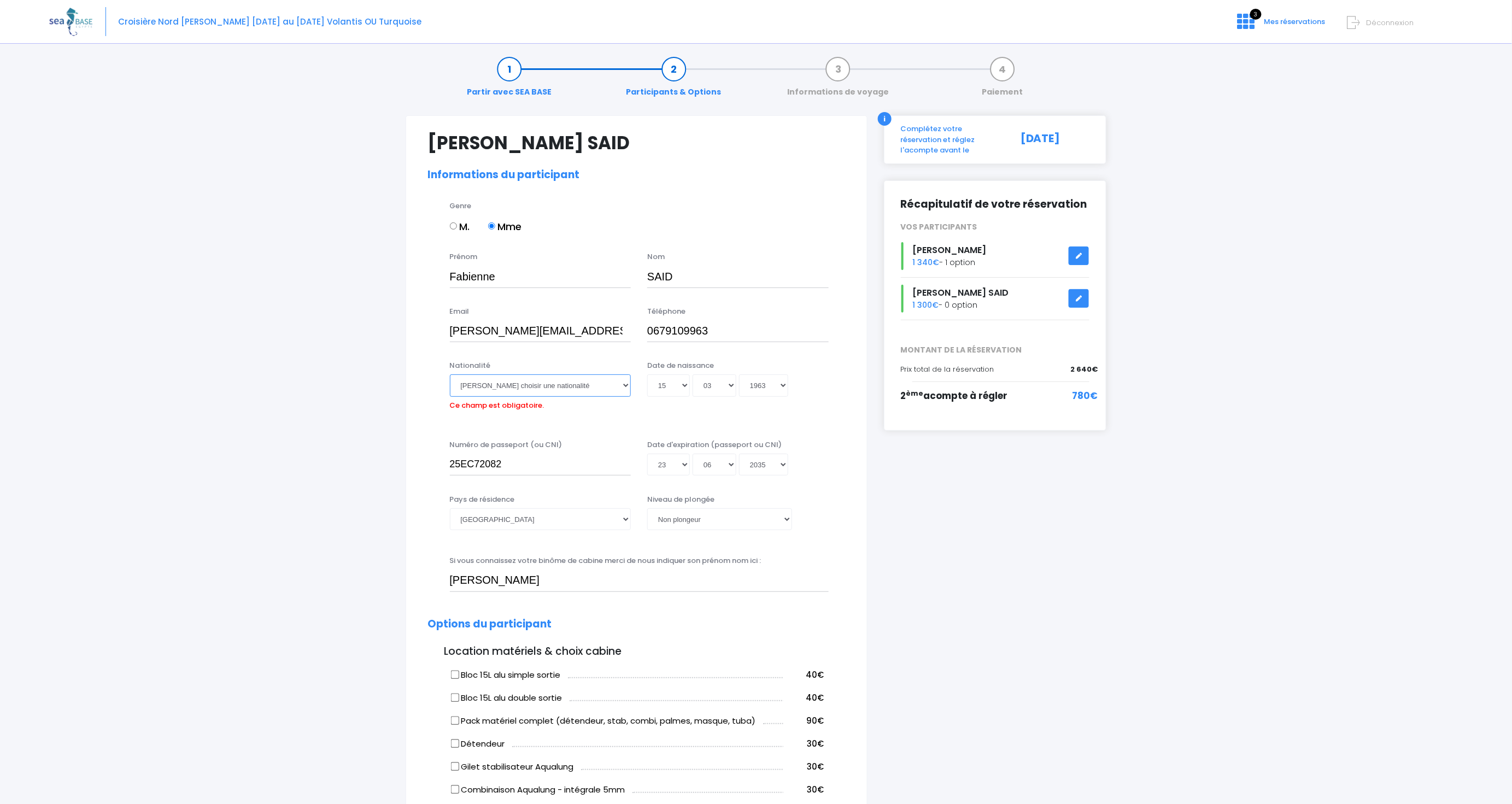
click at [622, 384] on select "Veuillez choisir une nationalité Afghane Albanaise Algerienne Allemande America…" at bounding box center [540, 385] width 181 height 22
click at [542, 381] on select "Veuillez choisir une nationalité Afghane Albanaise Algerienne Allemande America…" at bounding box center [540, 385] width 181 height 22
click at [625, 384] on select "Veuillez choisir une nationalité Afghane Albanaise Algerienne Allemande America…" at bounding box center [540, 385] width 181 height 22
select select "Française"
click at [450, 374] on select "Veuillez choisir une nationalité Afghane Albanaise Algerienne Allemande America…" at bounding box center [540, 385] width 181 height 22
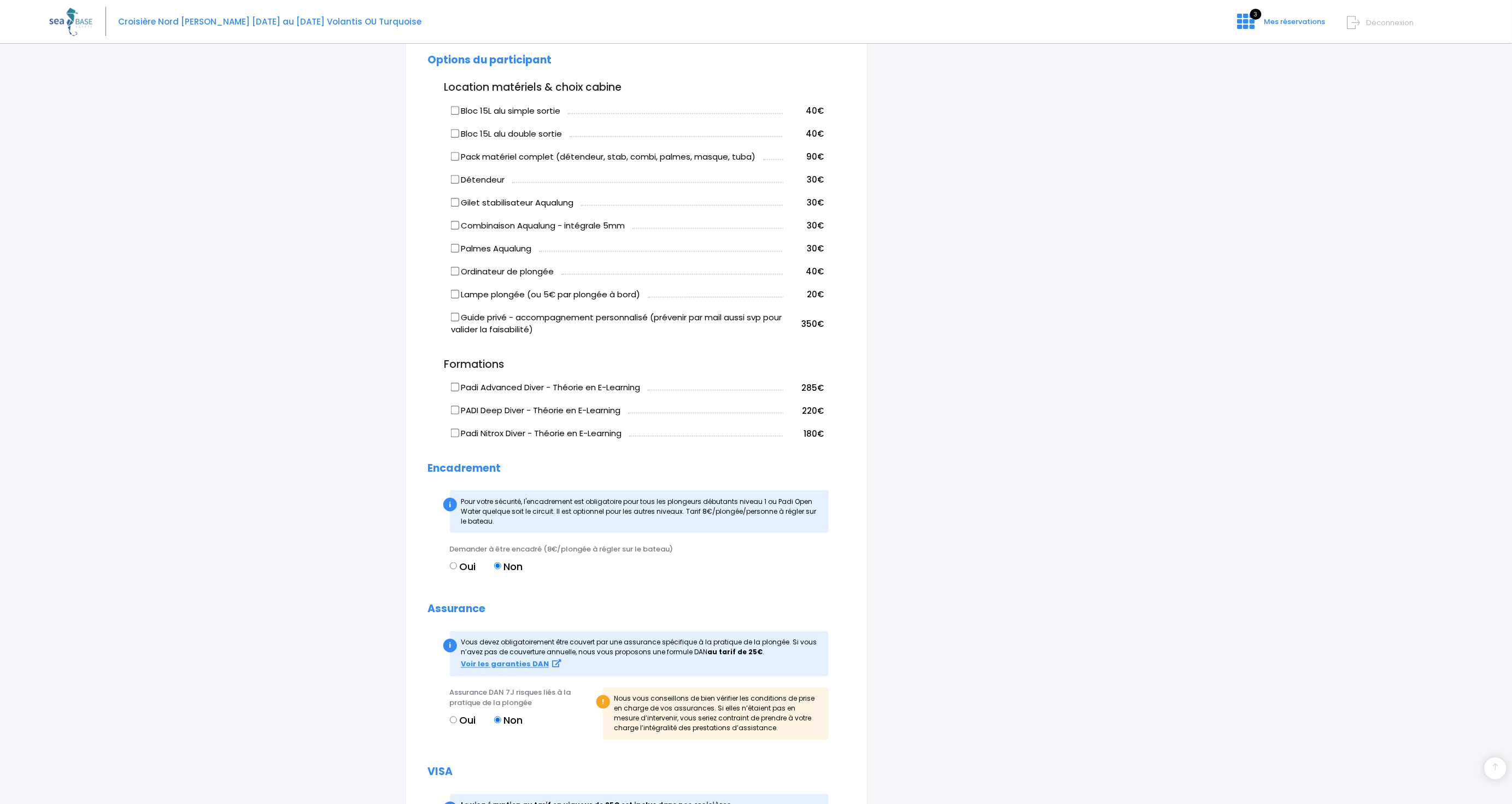
scroll to position [786, 0]
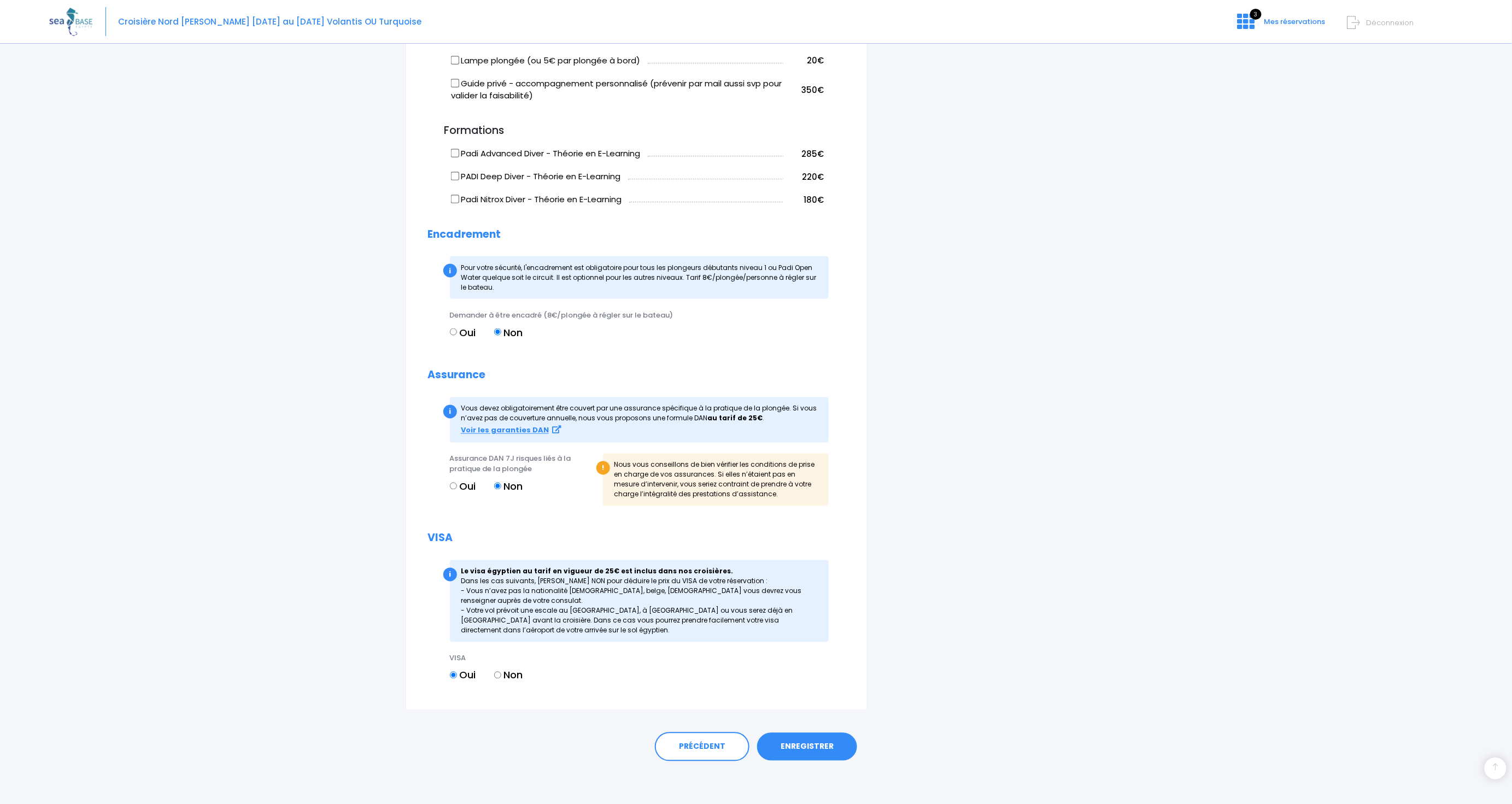
click at [804, 743] on link "ENREGISTRER" at bounding box center [807, 747] width 100 height 28
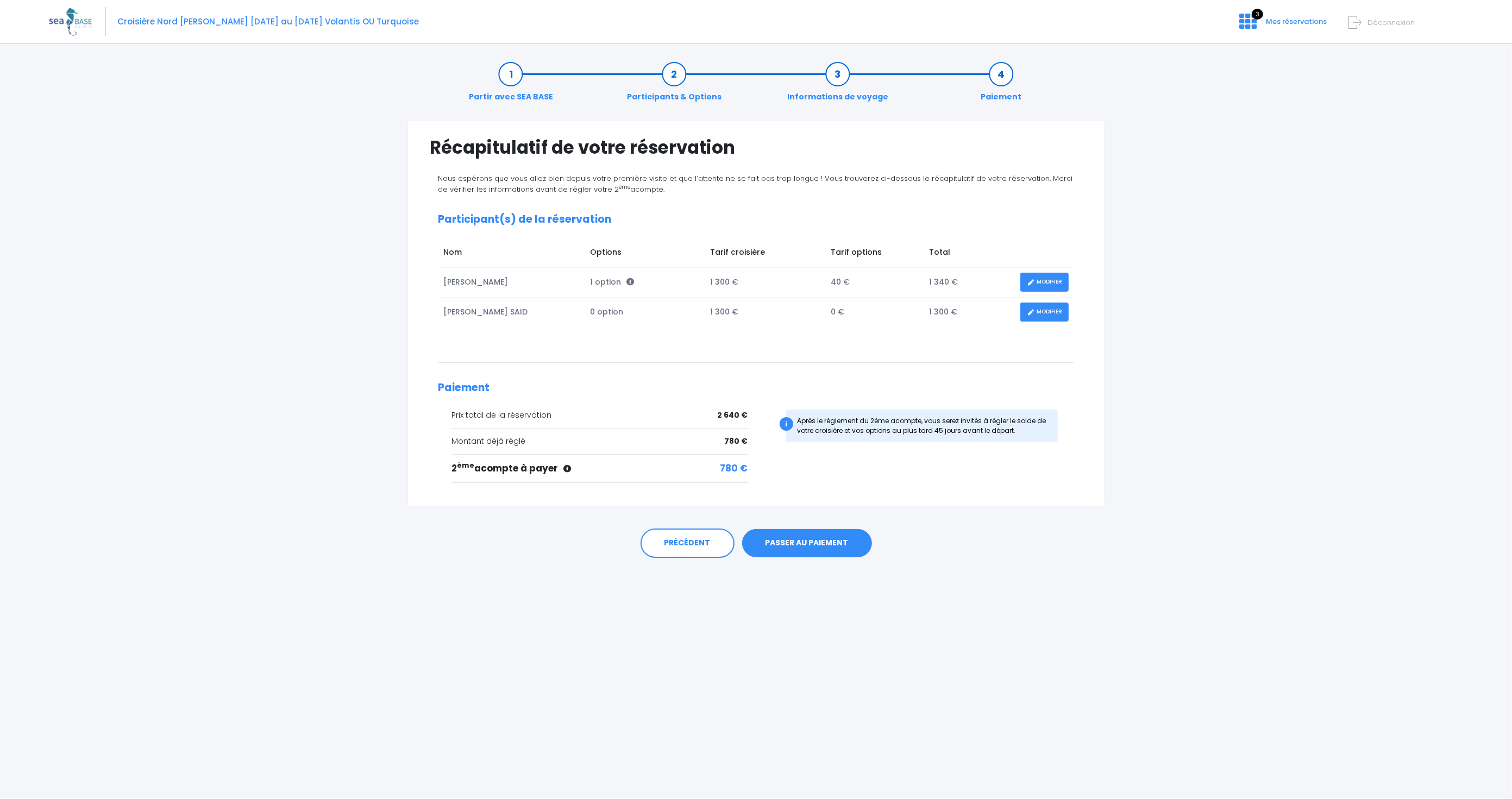
click at [815, 542] on link "PASSER AU PAIEMENT" at bounding box center [806, 543] width 130 height 28
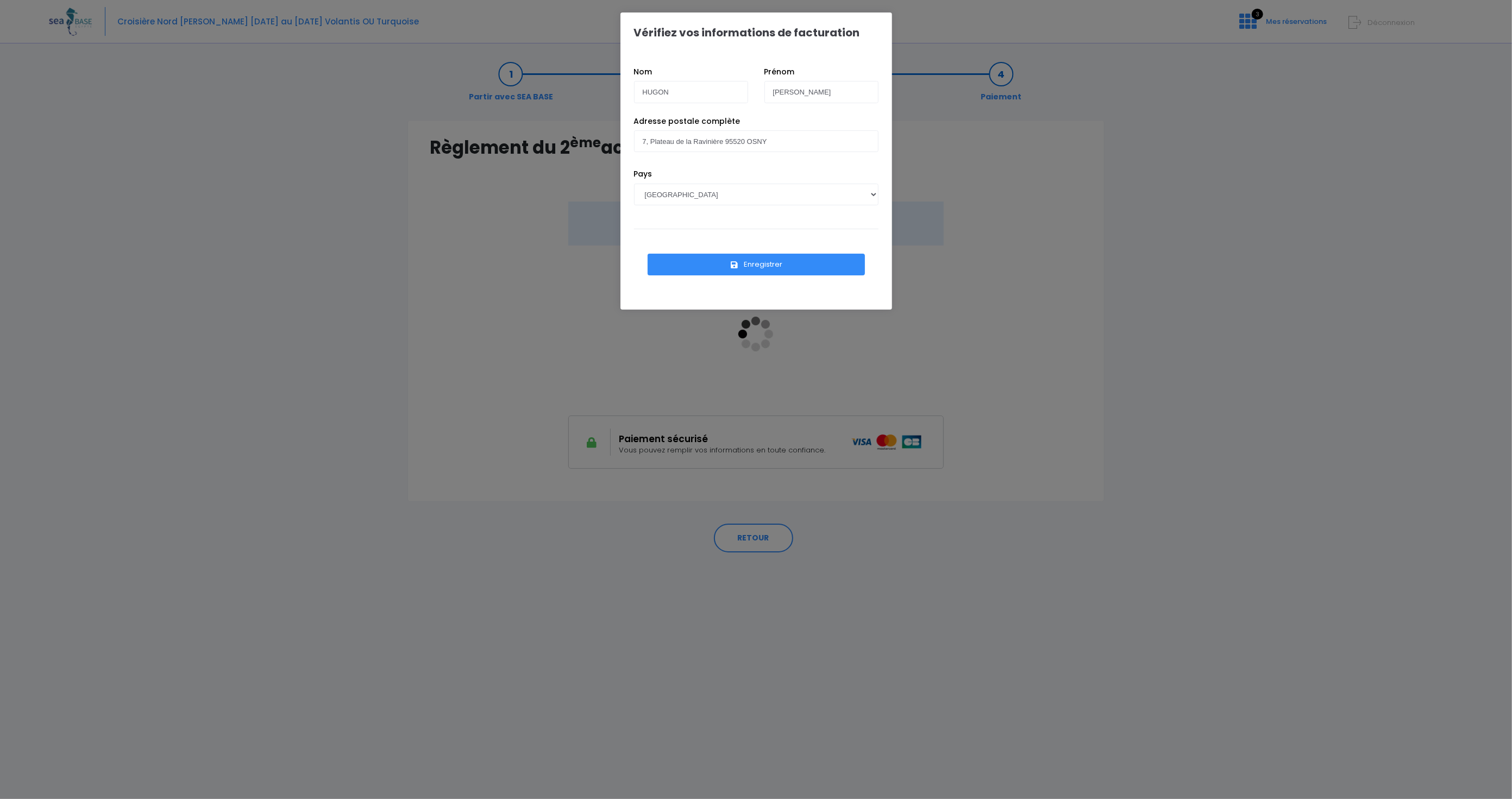
click at [767, 263] on button "Enregistrer" at bounding box center [756, 264] width 217 height 22
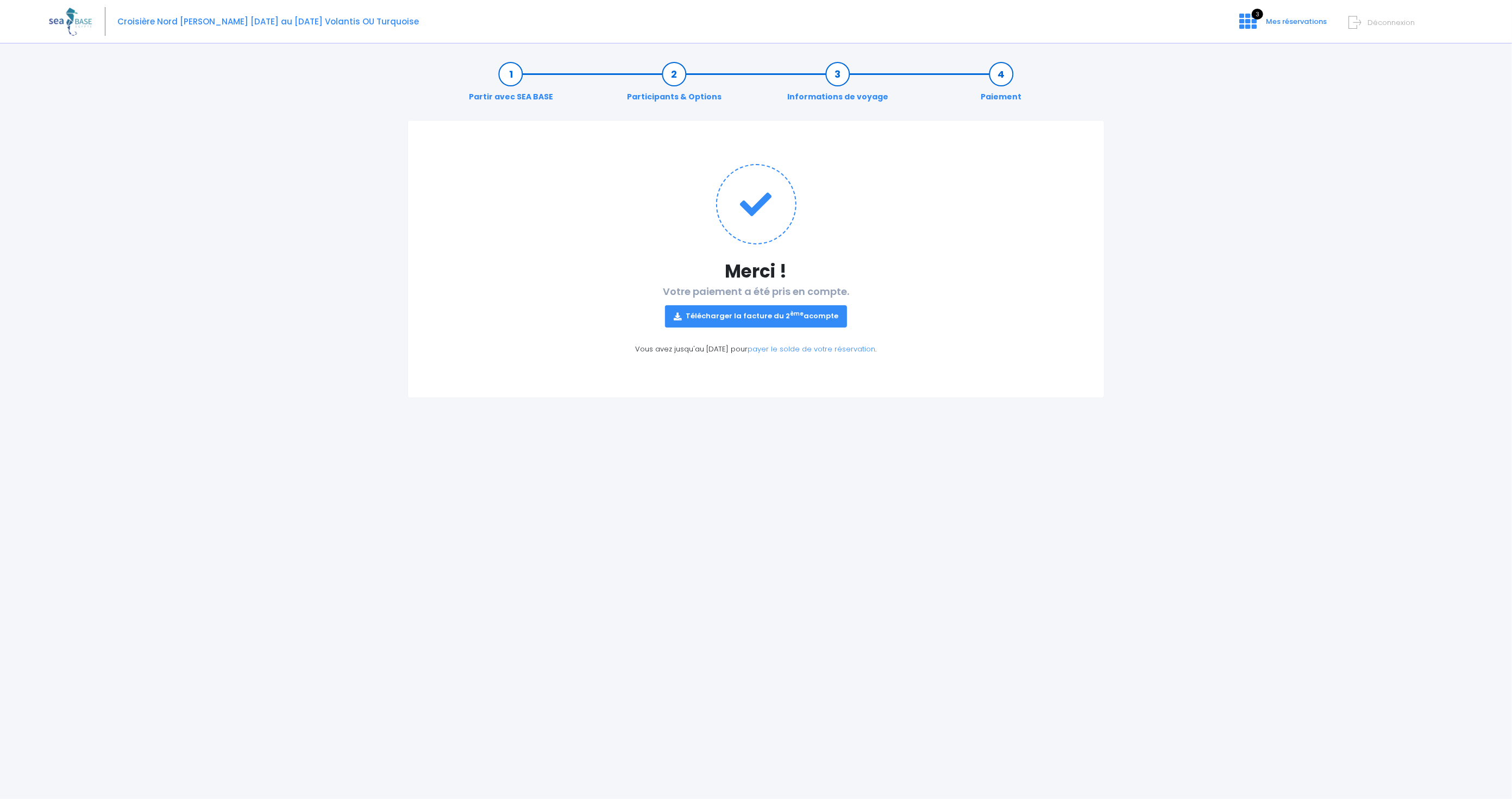
click at [754, 316] on link "Télécharger la facture du 2 ème acompte" at bounding box center [756, 316] width 182 height 22
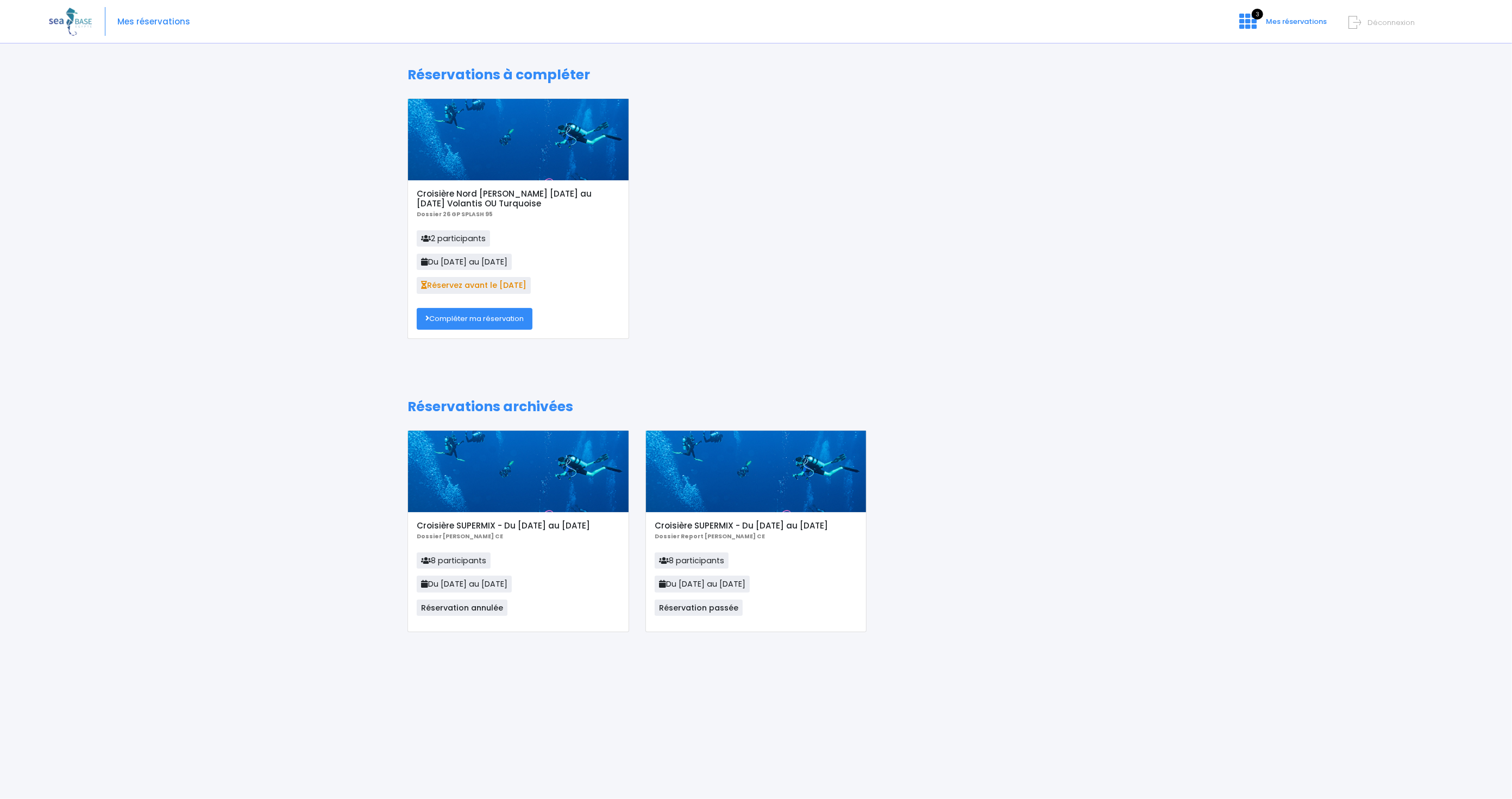
drag, startPoint x: 399, startPoint y: 192, endPoint x: 551, endPoint y: 205, distance: 152.6
click at [551, 205] on div "Croisière Nord Ras Mohamed [DATE] au [DATE] Volantis OU Turquoise Dossier 26 GP…" at bounding box center [518, 219] width 238 height 241
drag, startPoint x: 551, startPoint y: 205, endPoint x: 521, endPoint y: 195, distance: 31.6
copy h5 "Croisière Nord [PERSON_NAME] [DATE] au [DATE] Volantis OU Turquoise"
drag, startPoint x: 794, startPoint y: 246, endPoint x: 822, endPoint y: 249, distance: 28.2
